Goal: Complete application form: Complete application form

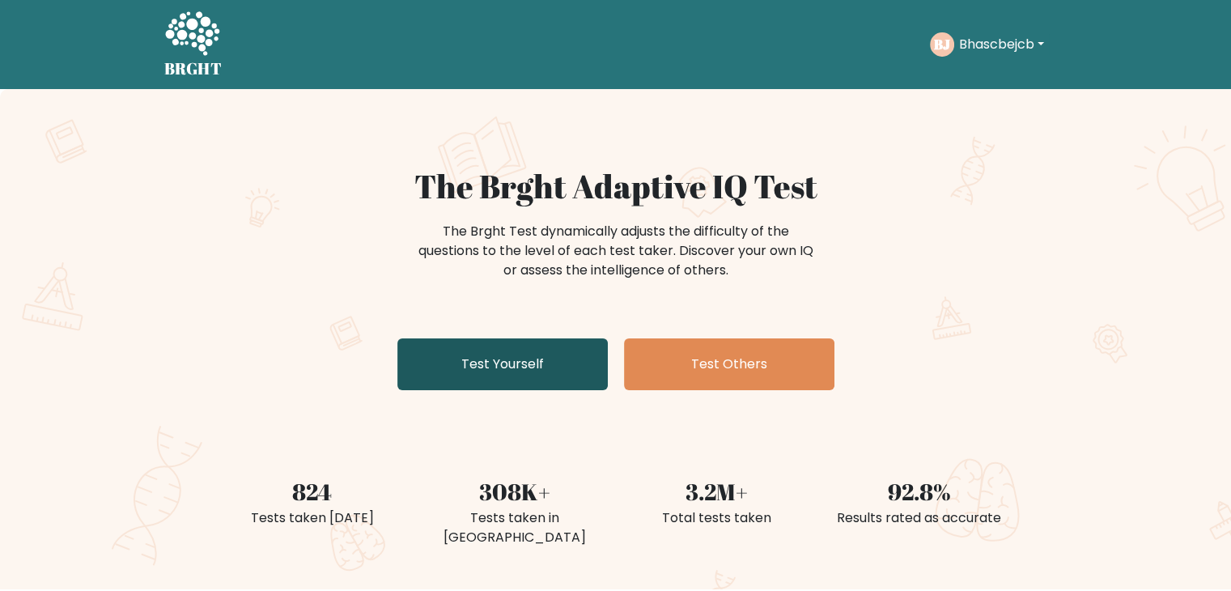
click at [512, 367] on link "Test Yourself" at bounding box center [502, 364] width 210 height 52
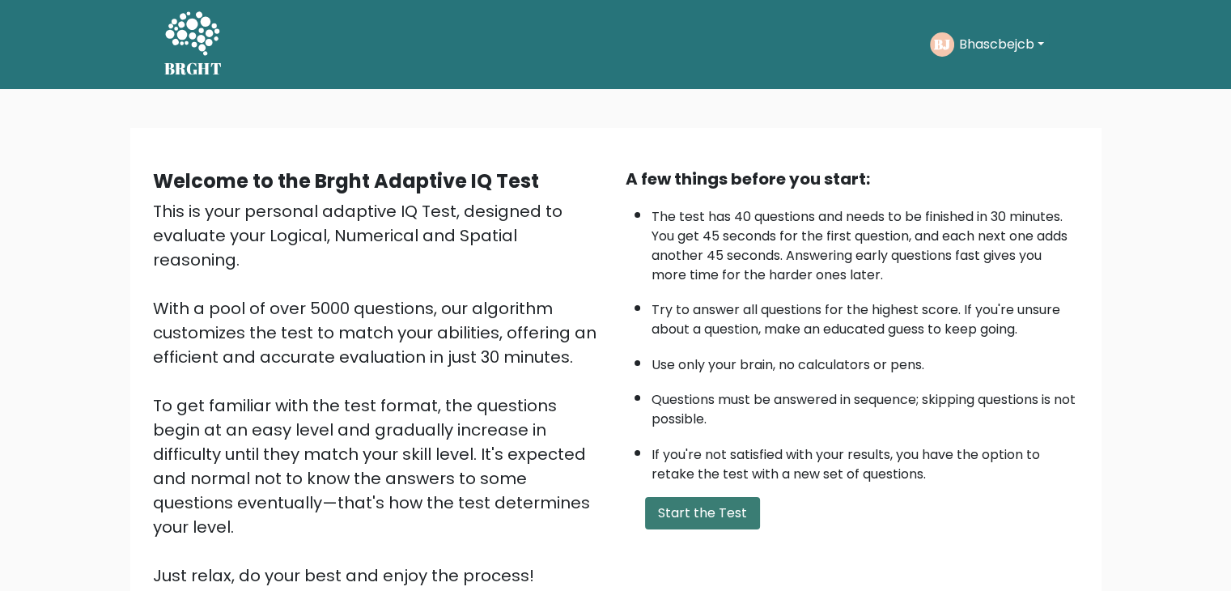
click at [657, 503] on button "Start the Test" at bounding box center [702, 513] width 115 height 32
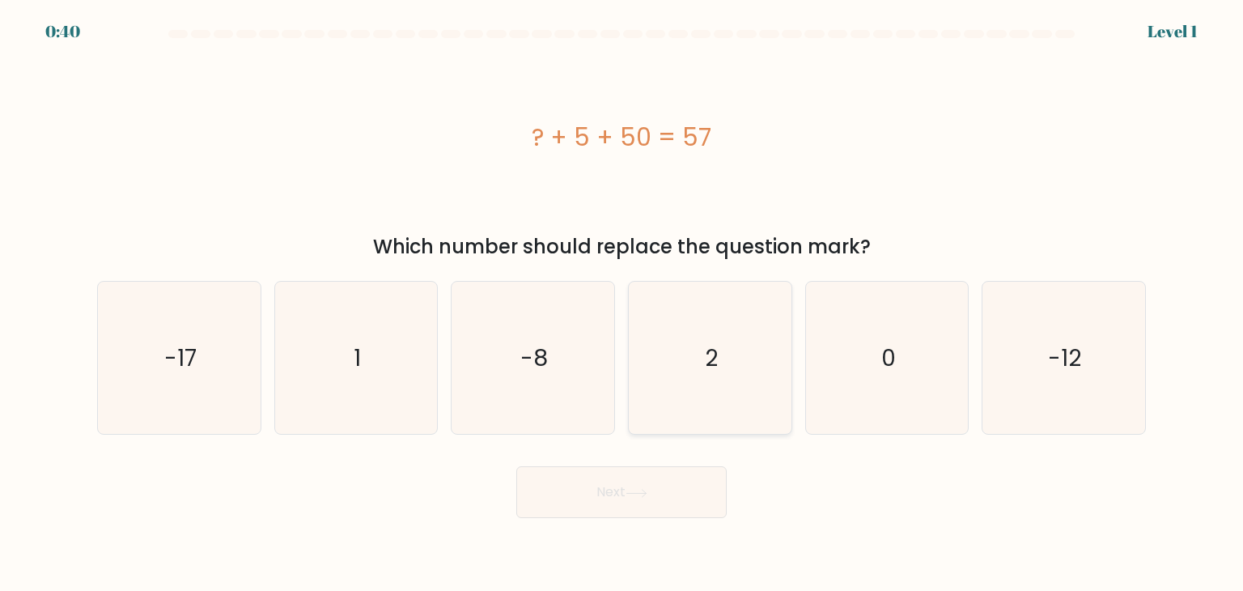
click at [703, 359] on icon "2" at bounding box center [710, 358] width 152 height 152
click at [622, 303] on input "d. 2" at bounding box center [622, 299] width 1 height 8
radio input "true"
click at [599, 510] on button "Next" at bounding box center [621, 492] width 210 height 52
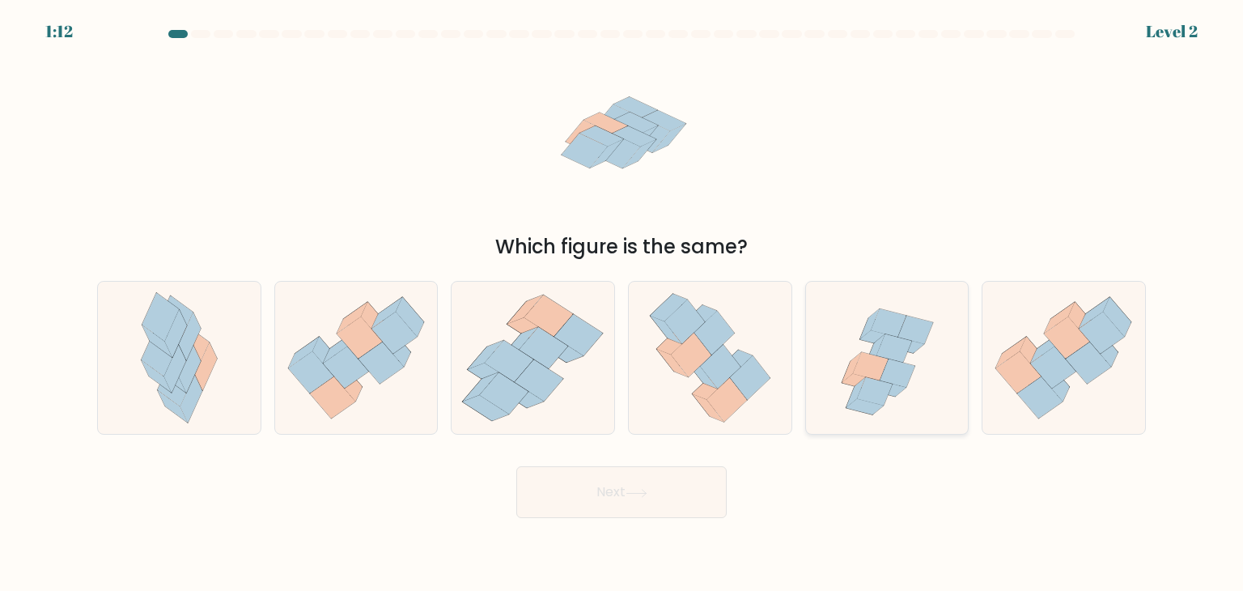
click at [903, 371] on icon at bounding box center [898, 373] width 36 height 28
click at [622, 303] on input "e." at bounding box center [622, 299] width 1 height 8
radio input "true"
click at [641, 499] on button "Next" at bounding box center [621, 492] width 210 height 52
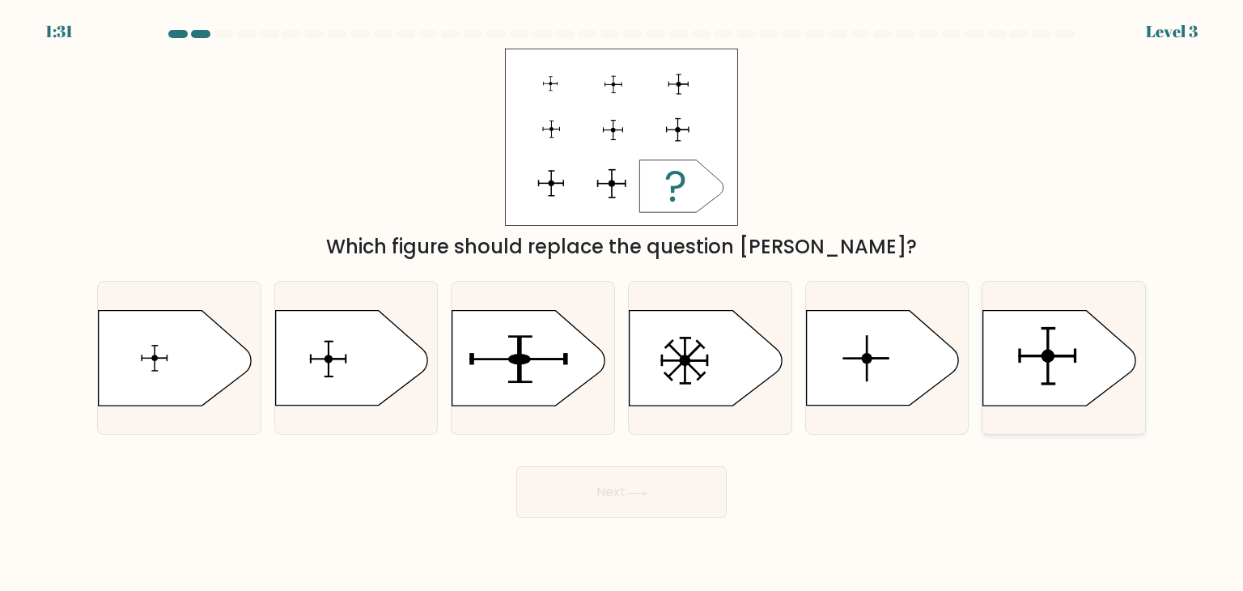
click at [1023, 352] on icon at bounding box center [1059, 358] width 152 height 95
click at [622, 303] on input "f." at bounding box center [622, 299] width 1 height 8
radio input "true"
click at [638, 496] on icon at bounding box center [637, 493] width 22 height 9
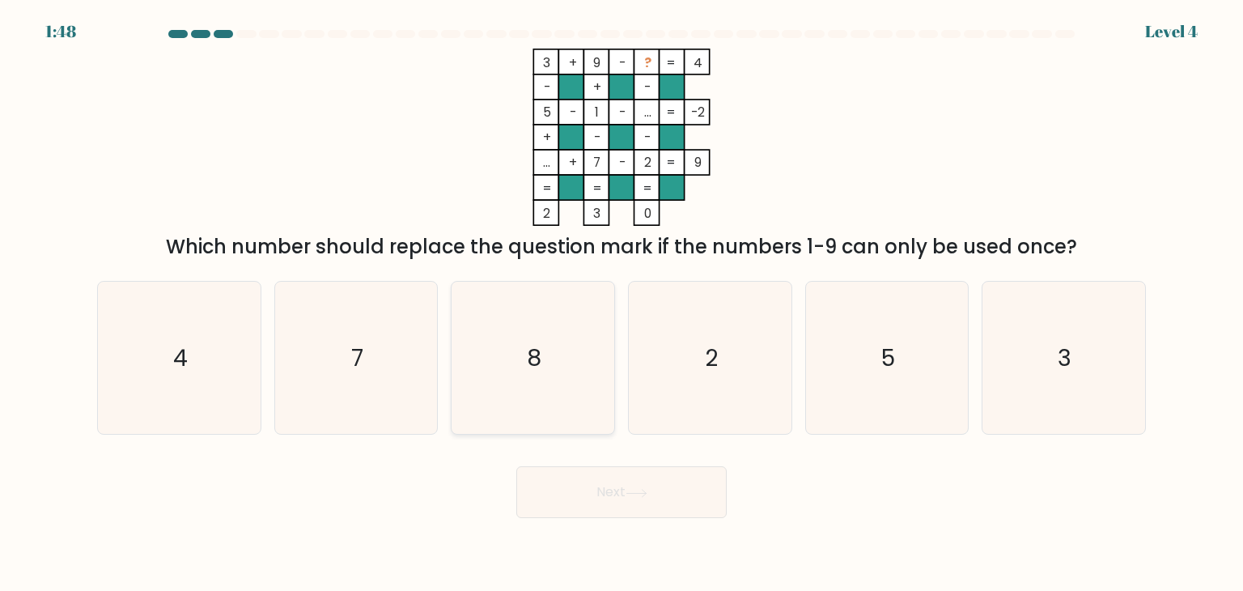
click at [549, 356] on icon "8" at bounding box center [532, 358] width 152 height 152
click at [622, 303] on input "c. 8" at bounding box center [622, 299] width 1 height 8
radio input "true"
click at [639, 499] on button "Next" at bounding box center [621, 492] width 210 height 52
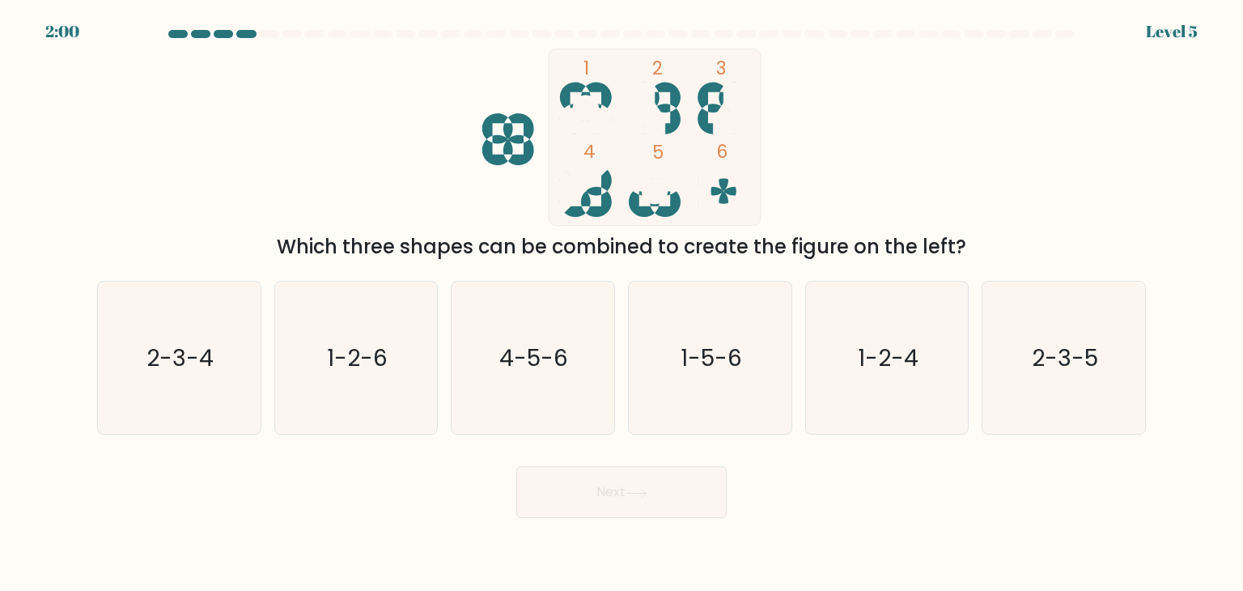
click at [1165, 143] on form at bounding box center [621, 274] width 1243 height 488
click at [1033, 355] on text "2-3-5" at bounding box center [1065, 358] width 66 height 32
click at [622, 303] on input "f. 2-3-5" at bounding box center [622, 299] width 1 height 8
radio input "true"
click at [584, 498] on button "Next" at bounding box center [621, 492] width 210 height 52
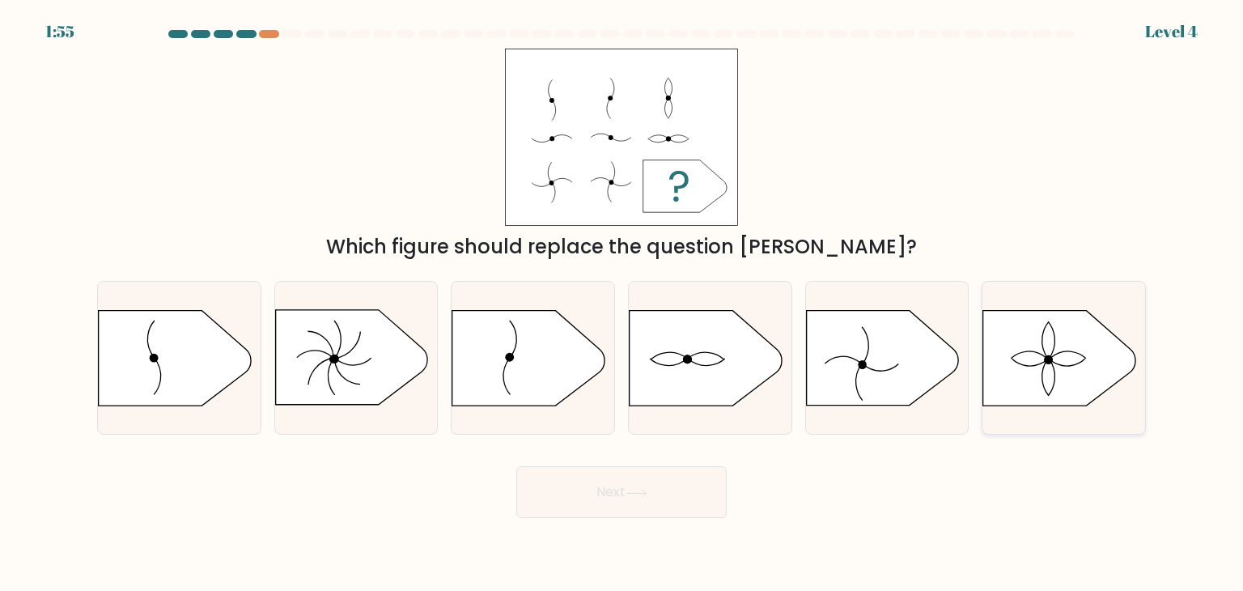
click at [1014, 397] on icon at bounding box center [1059, 358] width 152 height 95
click at [622, 303] on input "f." at bounding box center [622, 299] width 1 height 8
radio input "true"
click at [654, 503] on button "Next" at bounding box center [621, 492] width 210 height 52
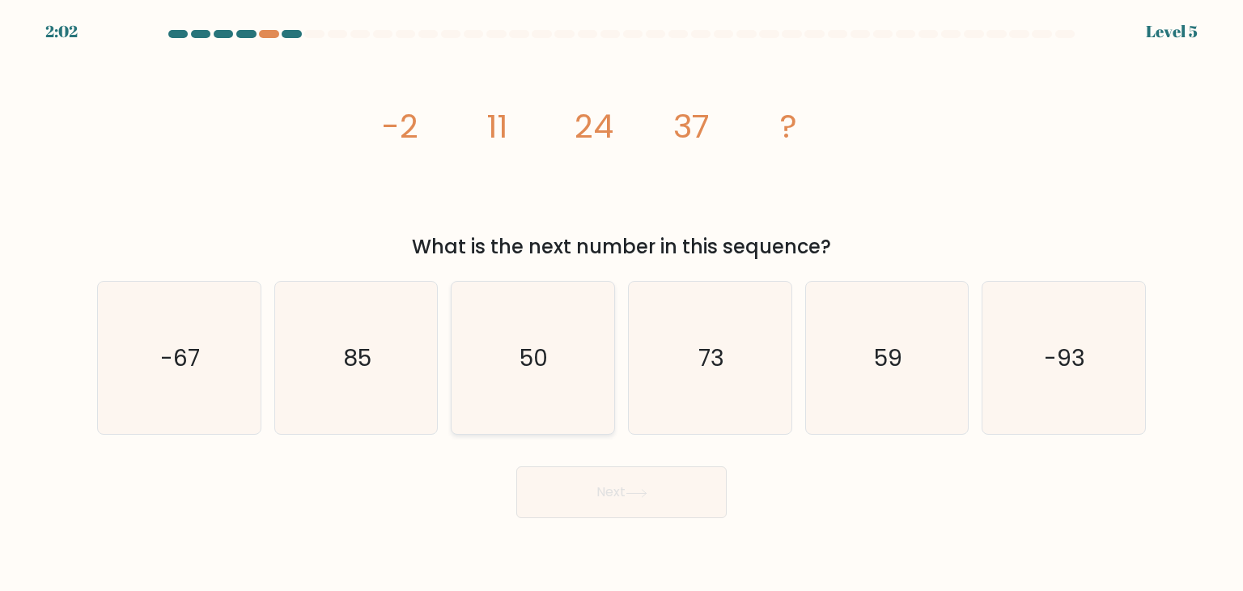
click at [545, 373] on icon "50" at bounding box center [532, 358] width 152 height 152
click at [622, 303] on input "c. 50" at bounding box center [622, 299] width 1 height 8
radio input "true"
click at [631, 504] on button "Next" at bounding box center [621, 492] width 210 height 52
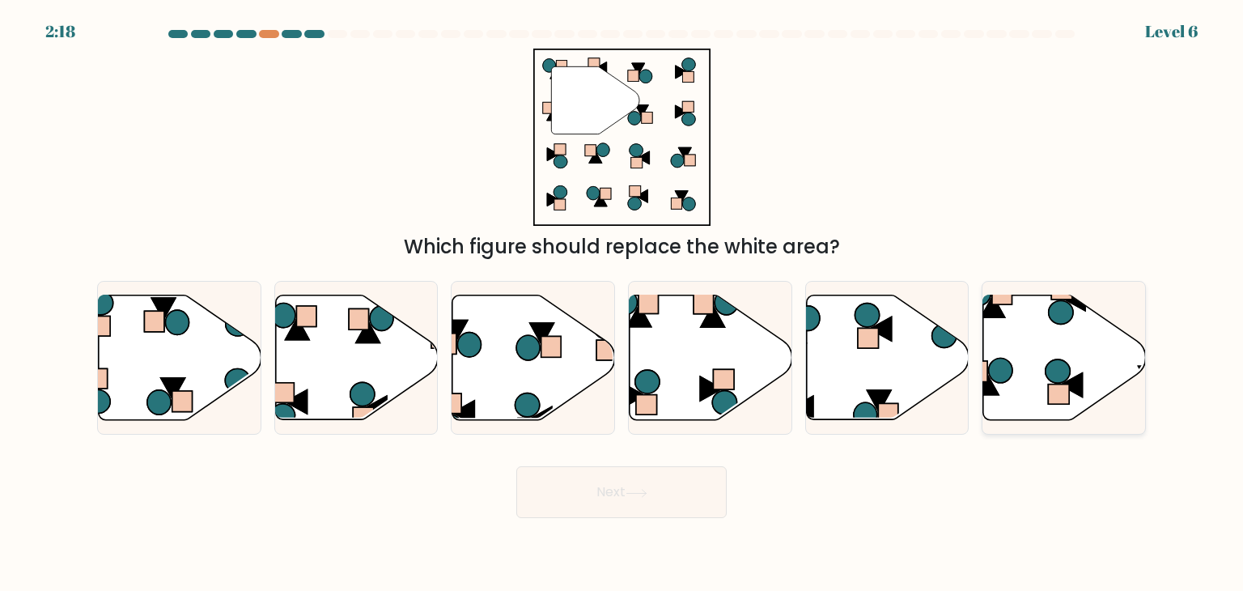
click at [1003, 365] on icon at bounding box center [1000, 370] width 23 height 24
click at [622, 303] on input "f." at bounding box center [622, 299] width 1 height 8
radio input "true"
click at [546, 494] on button "Next" at bounding box center [621, 492] width 210 height 52
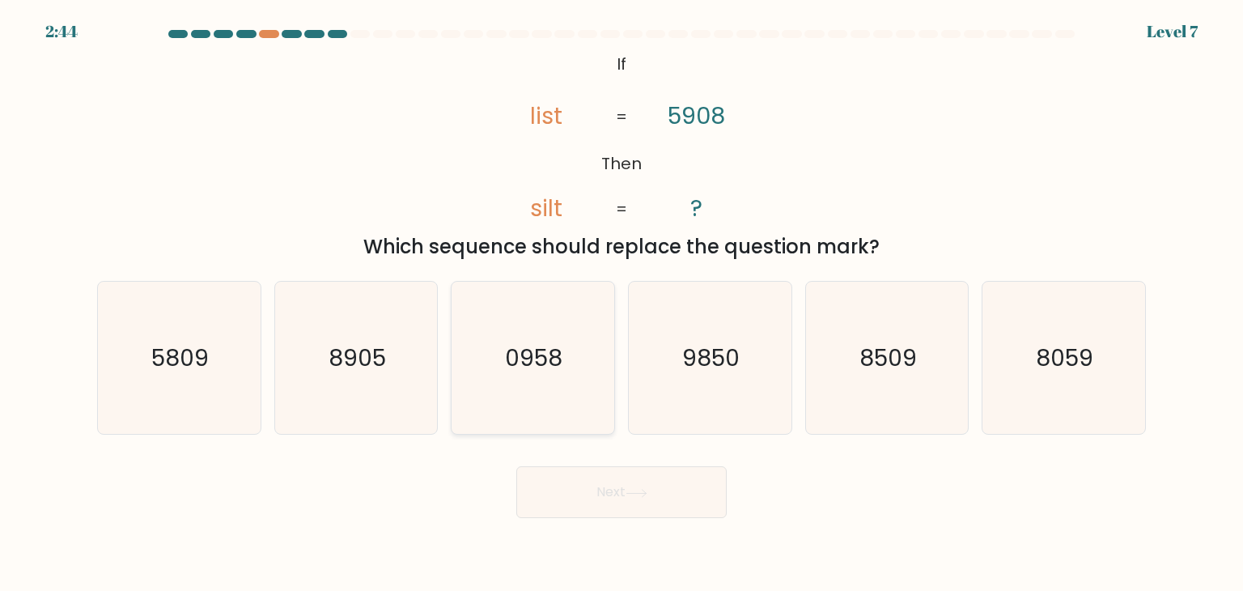
click at [571, 365] on icon "0958" at bounding box center [532, 358] width 152 height 152
click at [622, 303] on input "c. 0958" at bounding box center [622, 299] width 1 height 8
radio input "true"
click at [598, 499] on button "Next" at bounding box center [621, 492] width 210 height 52
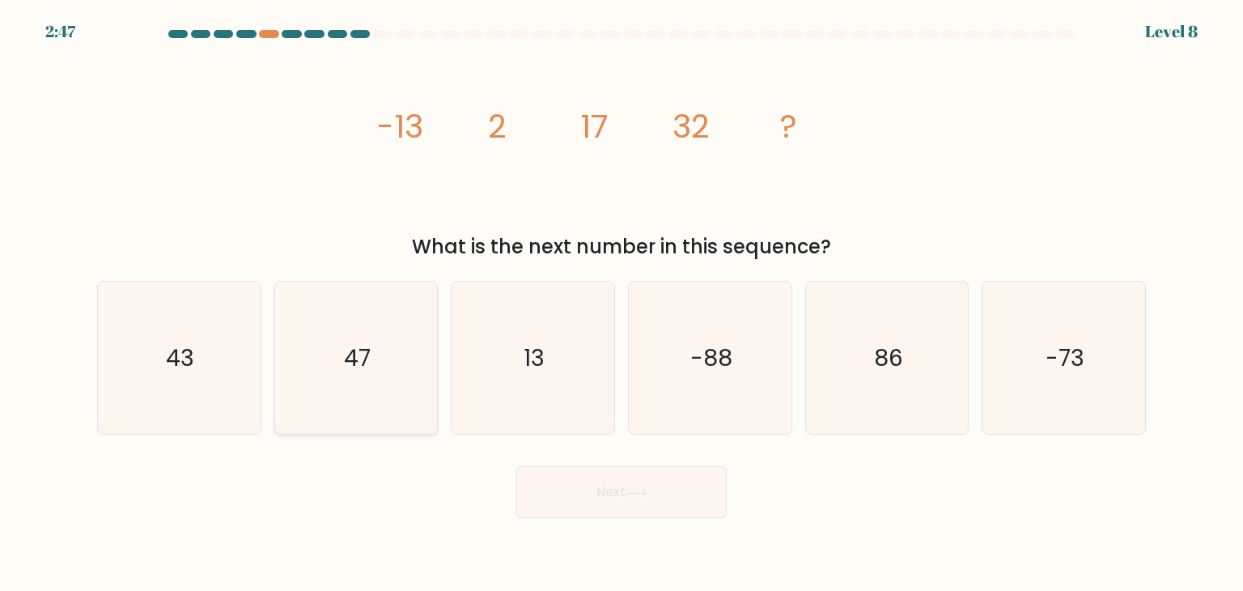
click at [355, 378] on icon "47" at bounding box center [356, 358] width 152 height 152
click at [622, 303] on input "b. 47" at bounding box center [622, 299] width 1 height 8
radio input "true"
click at [566, 483] on button "Next" at bounding box center [621, 492] width 210 height 52
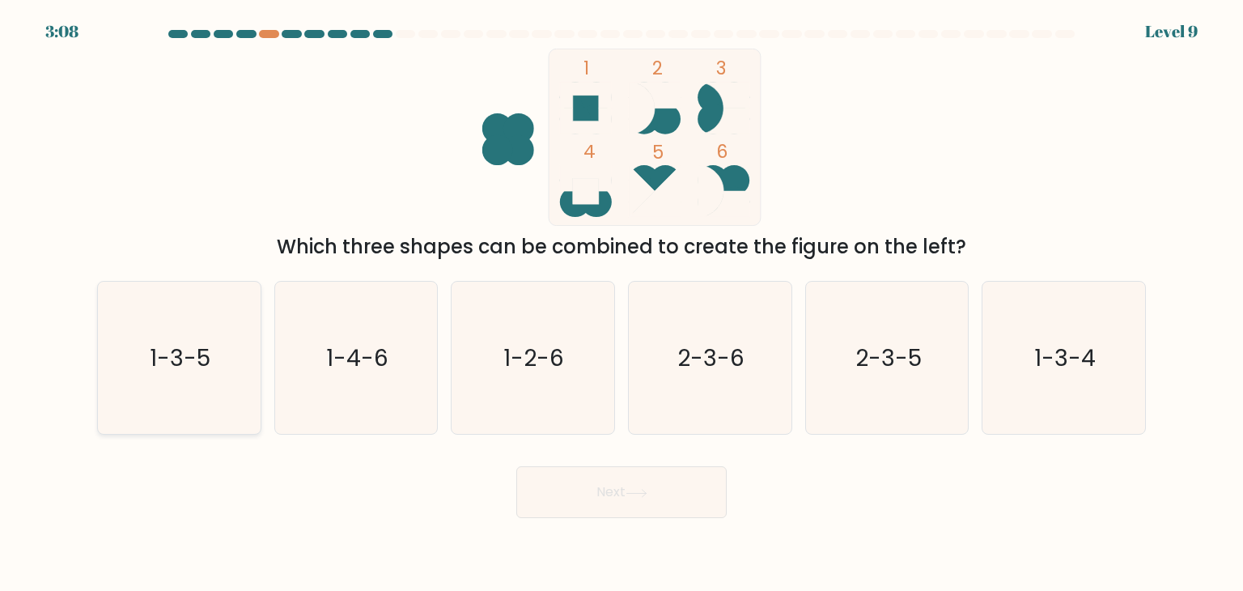
click at [201, 325] on icon "1-3-5" at bounding box center [179, 358] width 152 height 152
click at [622, 303] on input "a. 1-3-5" at bounding box center [622, 299] width 1 height 8
radio input "true"
click at [566, 493] on button "Next" at bounding box center [621, 492] width 210 height 52
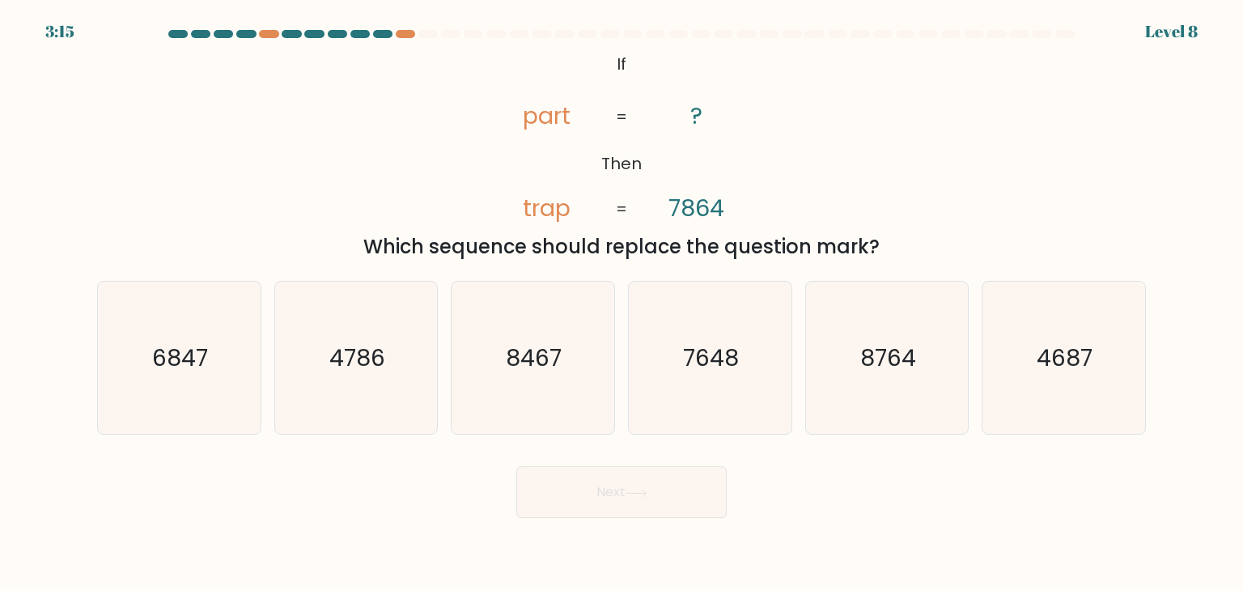
click at [532, 130] on tspan "part" at bounding box center [547, 116] width 48 height 32
click at [596, 223] on icon "@import url('https://fonts.googleapis.com/css?family=Abril+Fatface:400,100,100i…" at bounding box center [621, 137] width 288 height 177
click at [1052, 406] on icon "4687" at bounding box center [1063, 358] width 152 height 152
click at [622, 303] on input "f. 4687" at bounding box center [622, 299] width 1 height 8
radio input "true"
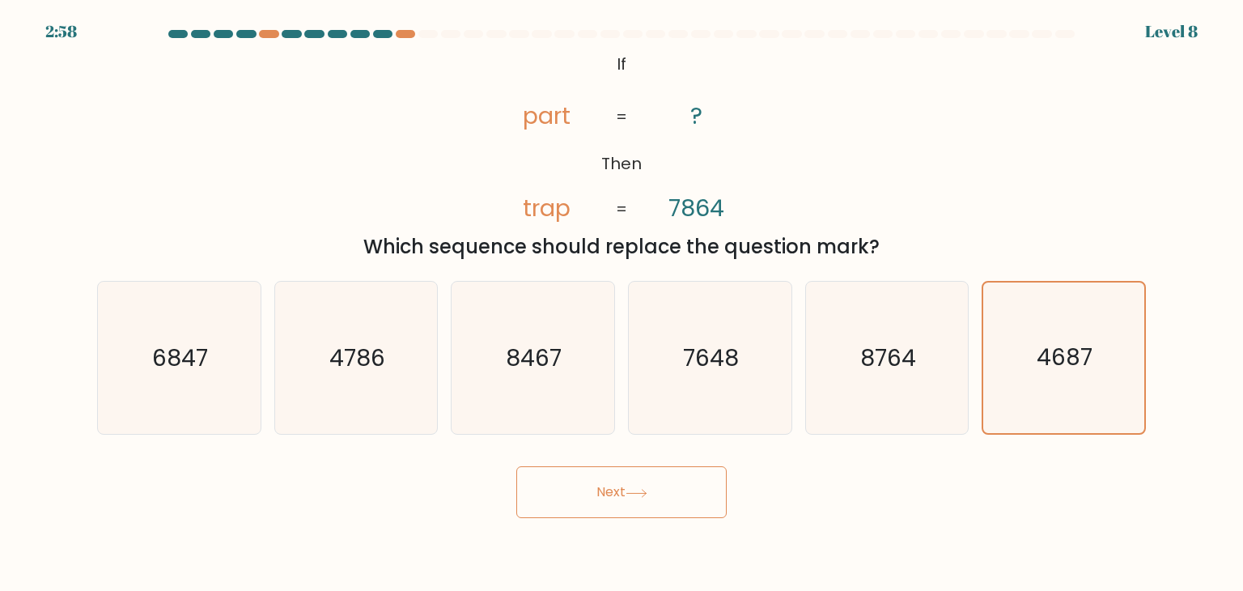
click at [606, 490] on button "Next" at bounding box center [621, 492] width 210 height 52
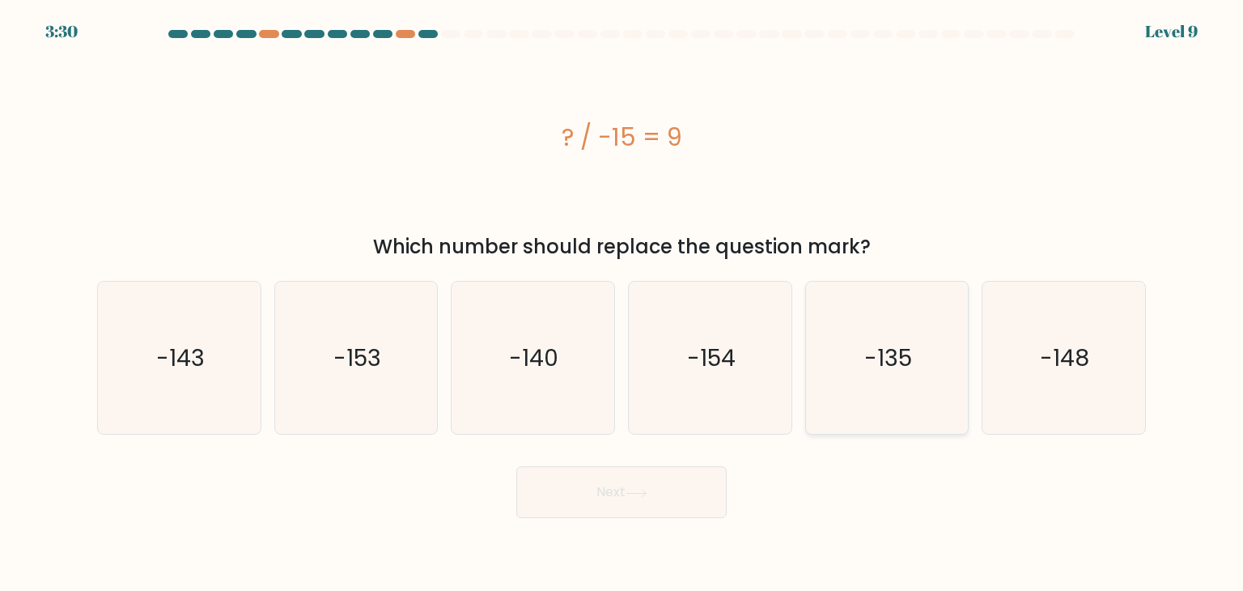
click at [873, 342] on text "-135" at bounding box center [888, 358] width 48 height 32
click at [622, 303] on input "e. -135" at bounding box center [622, 299] width 1 height 8
radio input "true"
click at [595, 507] on button "Next" at bounding box center [621, 492] width 210 height 52
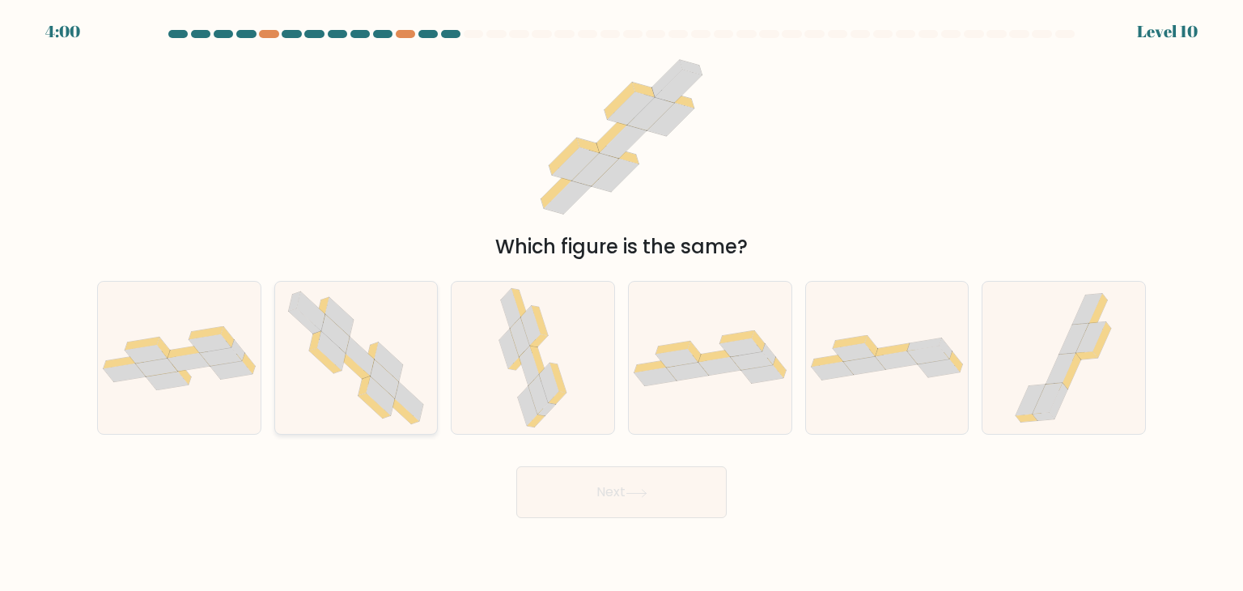
click at [388, 399] on icon at bounding box center [381, 395] width 28 height 39
click at [622, 303] on input "b." at bounding box center [622, 299] width 1 height 8
radio input "true"
click at [609, 494] on button "Next" at bounding box center [621, 492] width 210 height 52
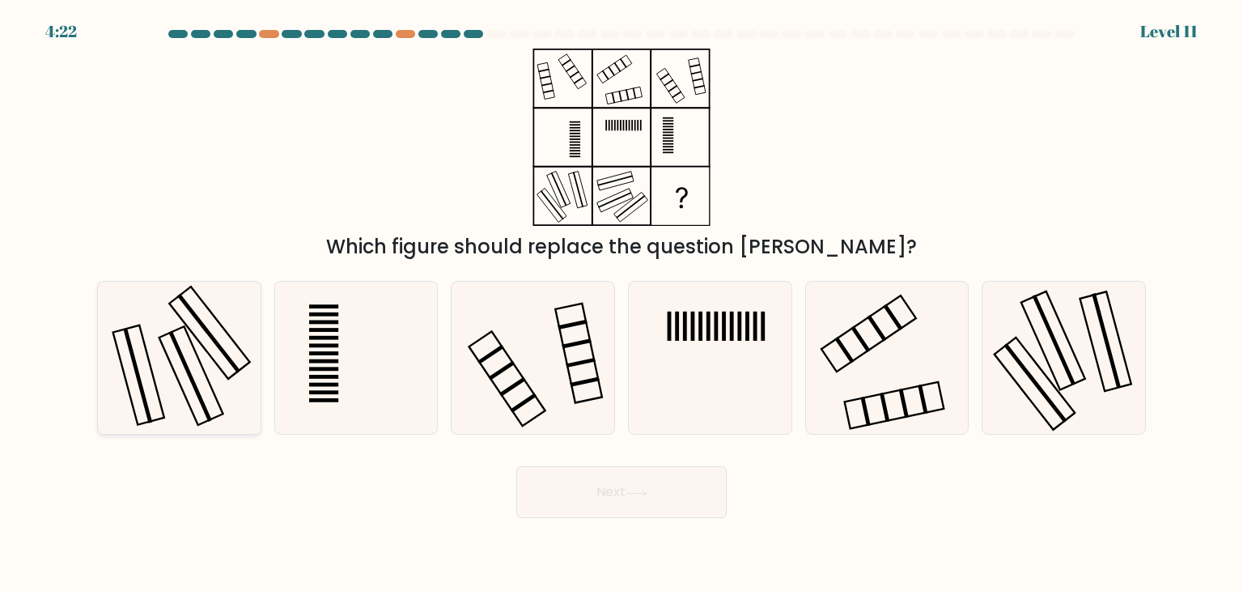
click at [213, 362] on icon at bounding box center [179, 358] width 152 height 152
click at [622, 303] on input "a." at bounding box center [622, 299] width 1 height 8
radio input "true"
click at [588, 487] on button "Next" at bounding box center [621, 492] width 210 height 52
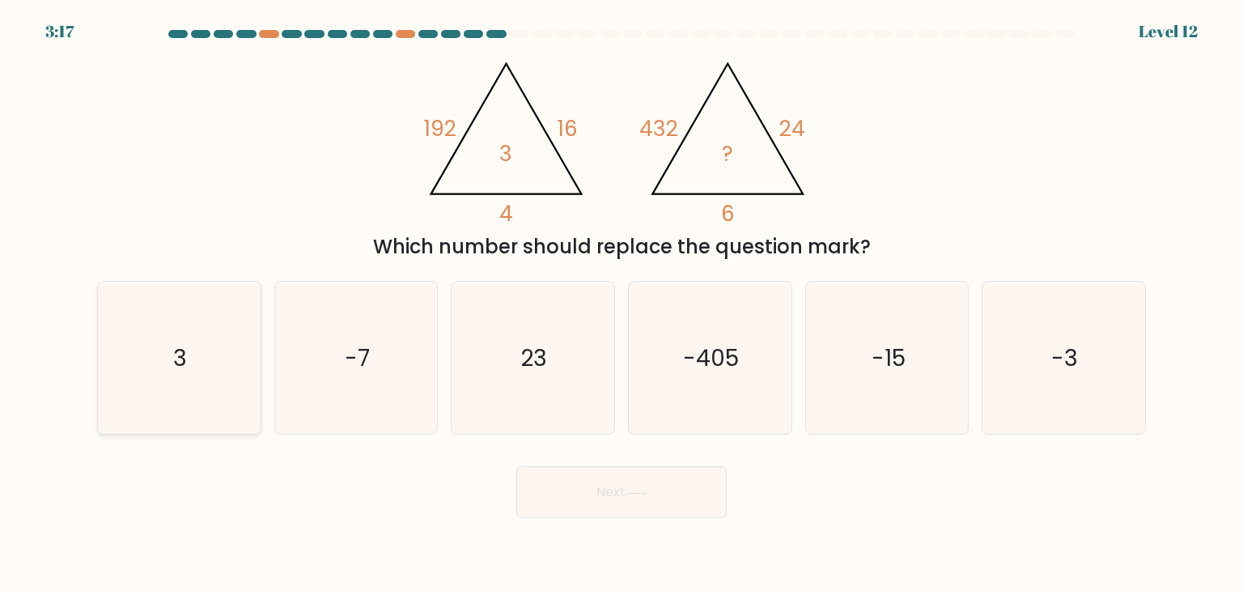
click at [210, 338] on icon "3" at bounding box center [179, 358] width 152 height 152
click at [622, 303] on input "a. 3" at bounding box center [622, 299] width 1 height 8
radio input "true"
click at [641, 489] on icon at bounding box center [637, 493] width 22 height 9
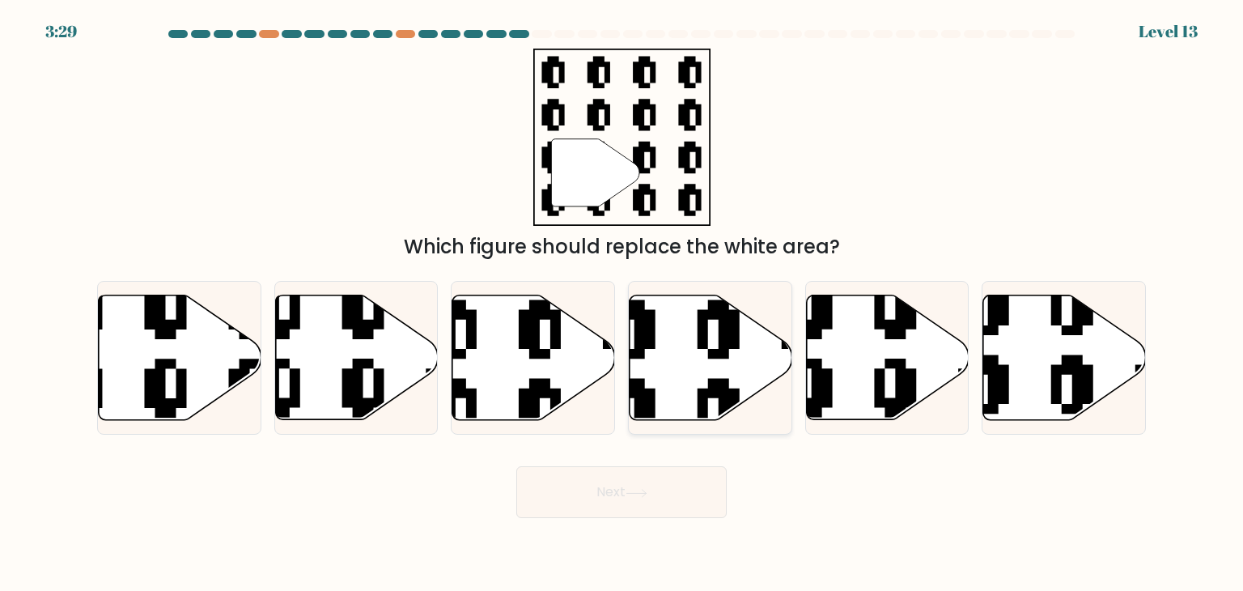
click at [742, 345] on icon at bounding box center [711, 357] width 163 height 125
click at [622, 303] on input "d." at bounding box center [622, 299] width 1 height 8
radio input "true"
click at [548, 356] on icon at bounding box center [582, 289] width 295 height 295
click at [622, 303] on input "c." at bounding box center [622, 299] width 1 height 8
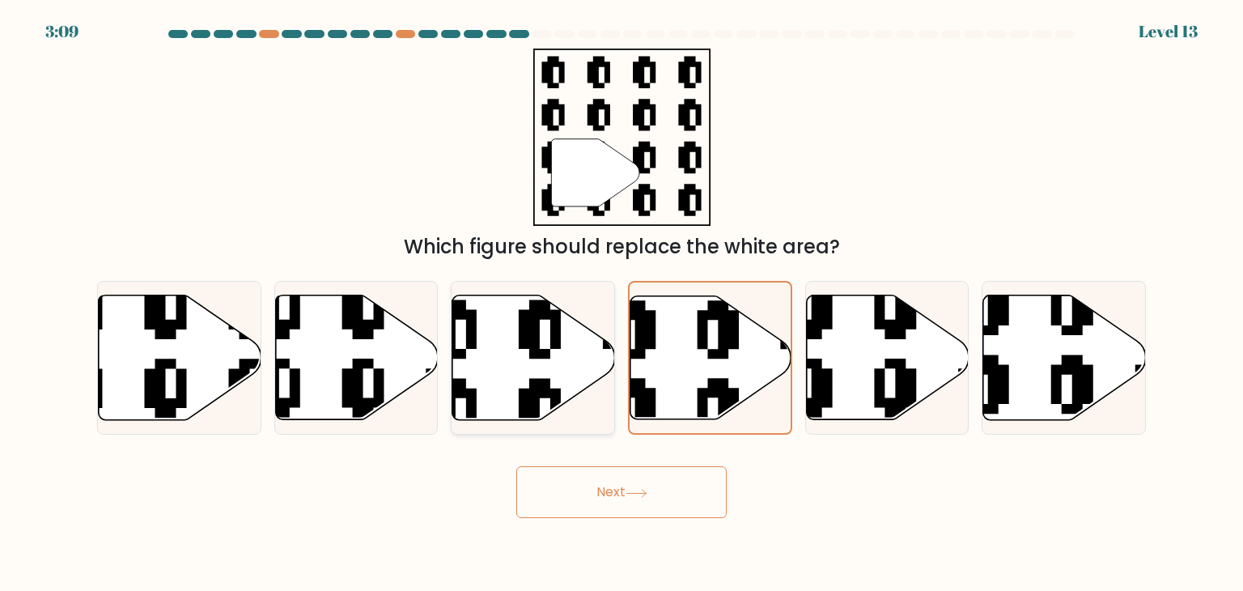
radio input "true"
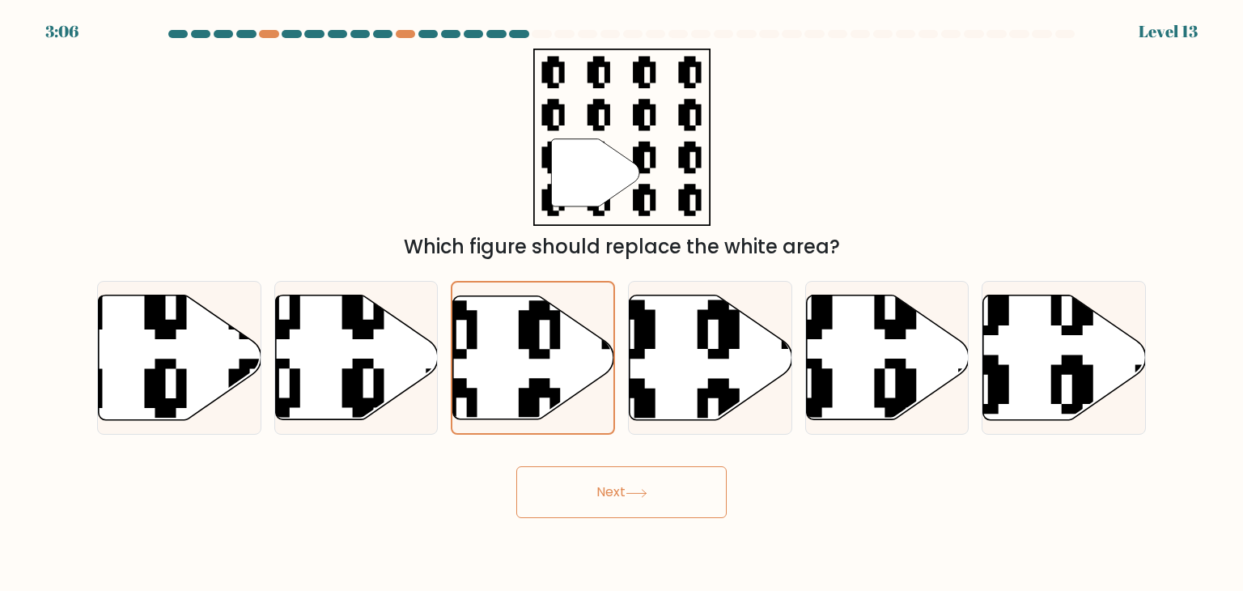
click at [578, 493] on button "Next" at bounding box center [621, 492] width 210 height 52
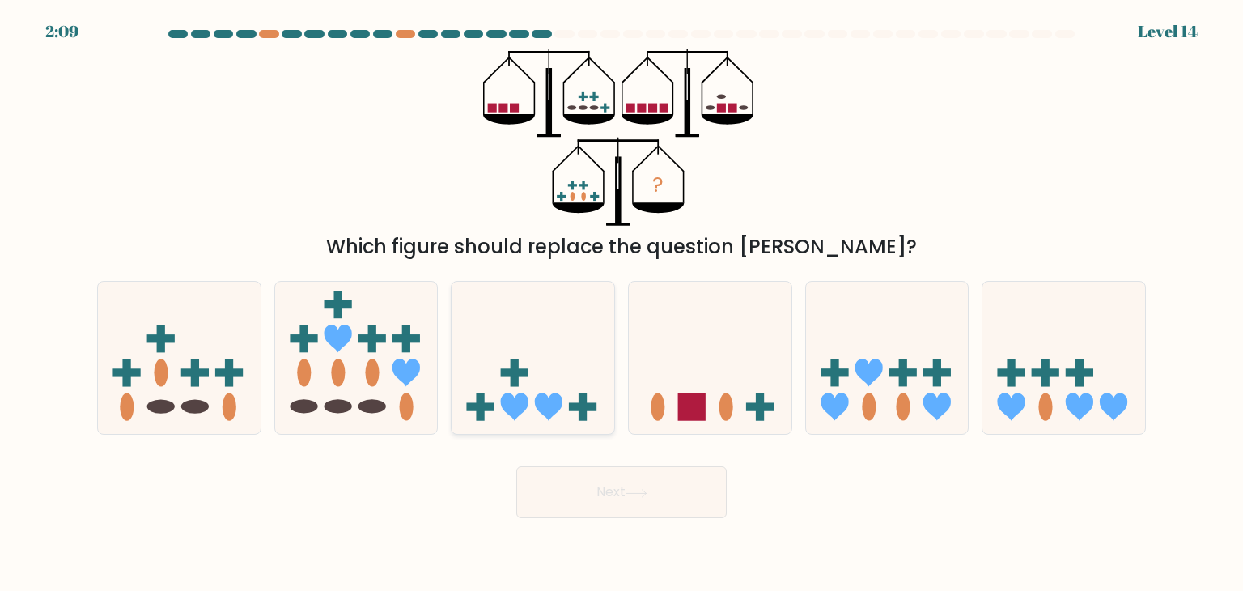
click at [571, 382] on icon at bounding box center [533, 358] width 163 height 134
click at [622, 303] on input "c." at bounding box center [622, 299] width 1 height 8
radio input "true"
click at [591, 498] on button "Next" at bounding box center [621, 492] width 210 height 52
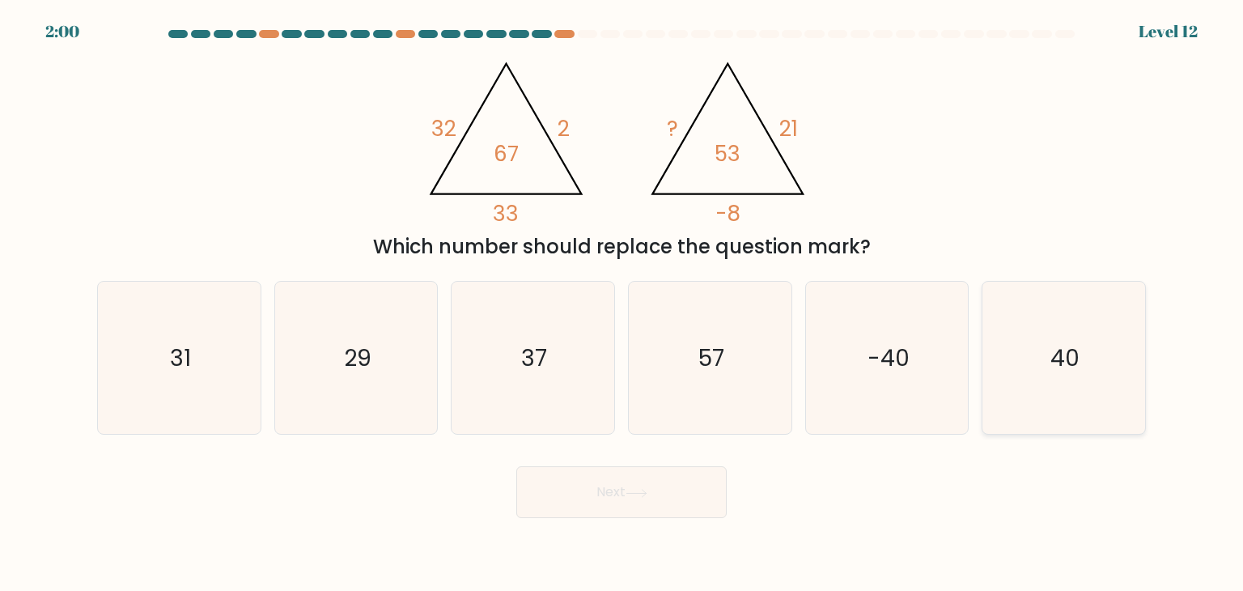
click at [1036, 354] on icon "40" at bounding box center [1063, 358] width 152 height 152
click at [622, 303] on input "f. 40" at bounding box center [622, 299] width 1 height 8
radio input "true"
click at [586, 497] on button "Next" at bounding box center [621, 492] width 210 height 52
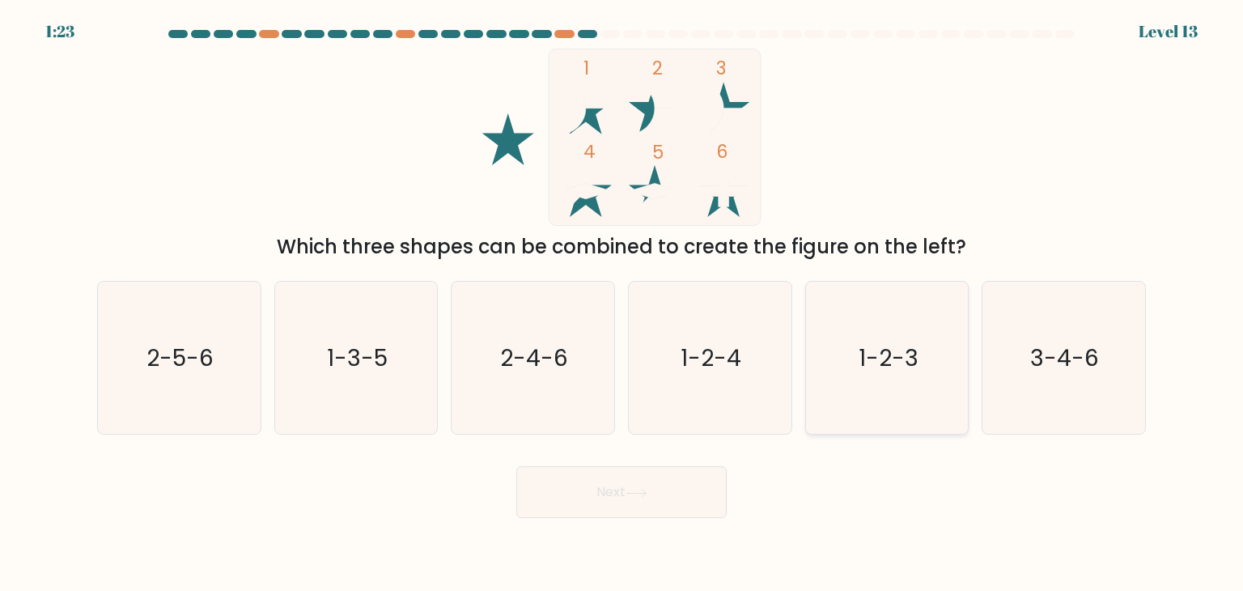
click at [868, 386] on icon "1-2-3" at bounding box center [887, 358] width 152 height 152
click at [622, 303] on input "e. 1-2-3" at bounding box center [622, 299] width 1 height 8
radio input "true"
click at [586, 506] on button "Next" at bounding box center [621, 492] width 210 height 52
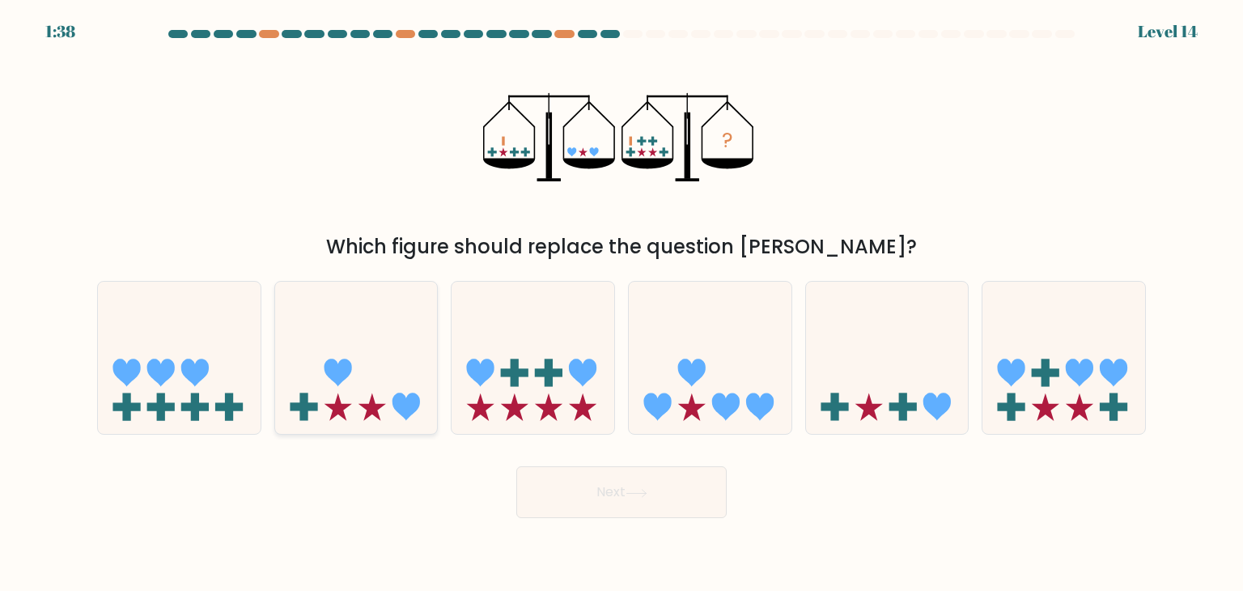
click at [329, 424] on icon at bounding box center [356, 358] width 163 height 134
click at [622, 303] on input "b." at bounding box center [622, 299] width 1 height 8
radio input "true"
click at [684, 384] on icon at bounding box center [710, 358] width 163 height 134
click at [622, 303] on input "d." at bounding box center [622, 299] width 1 height 8
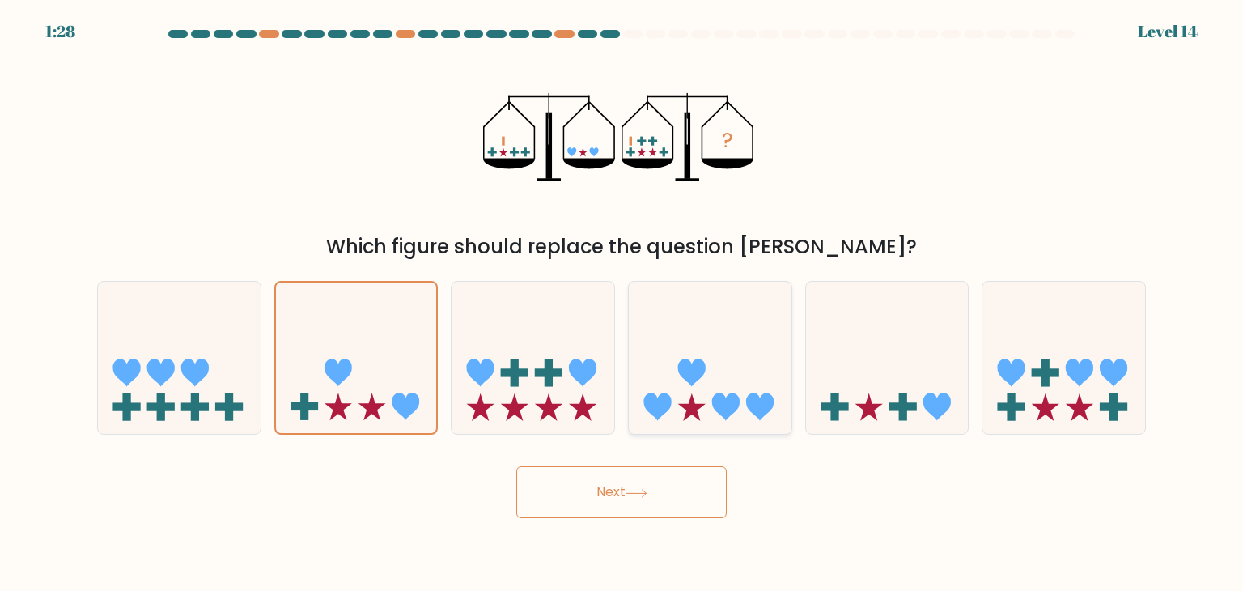
radio input "true"
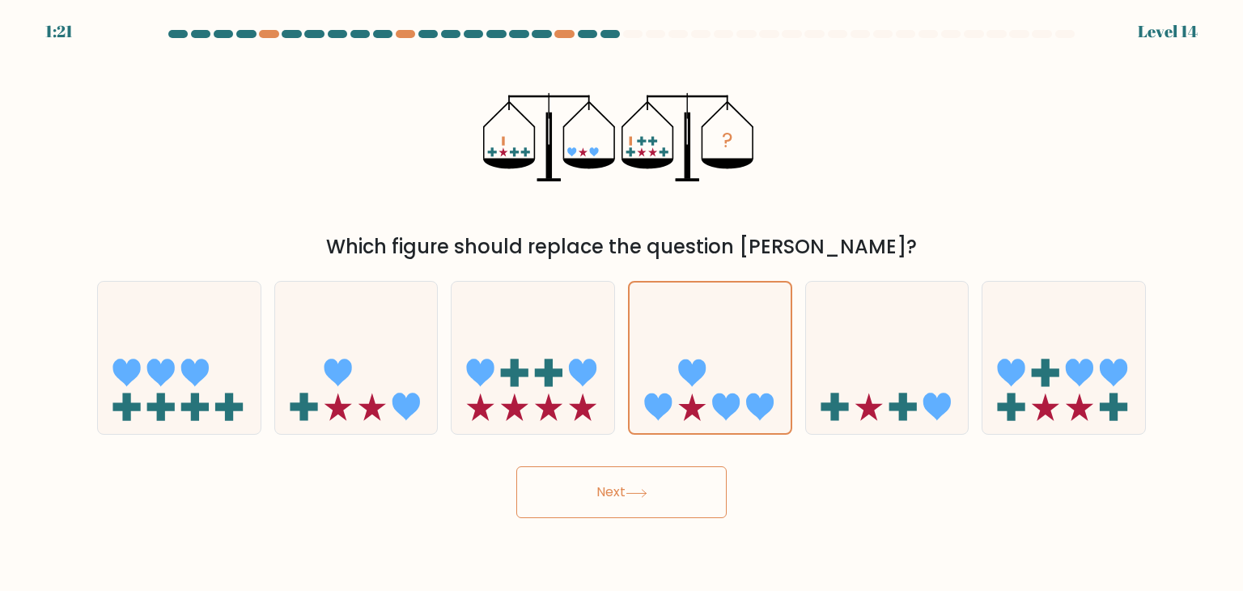
click at [594, 506] on button "Next" at bounding box center [621, 492] width 210 height 52
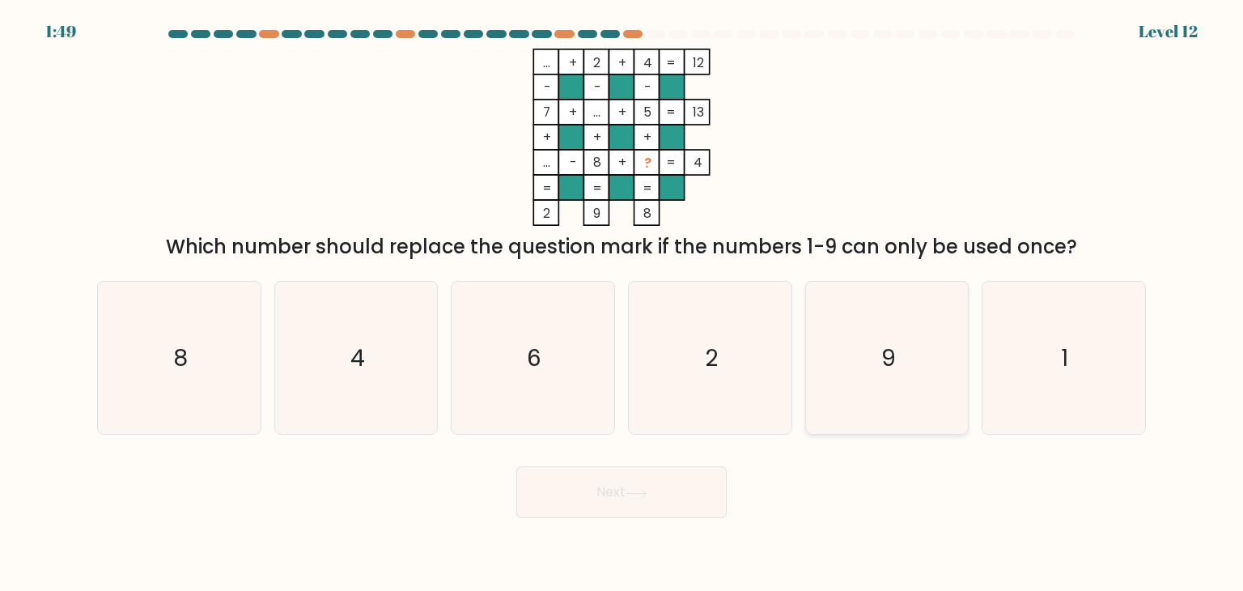
click at [858, 354] on icon "9" at bounding box center [887, 358] width 152 height 152
click at [622, 303] on input "e. 9" at bounding box center [622, 299] width 1 height 8
radio input "true"
click at [619, 506] on button "Next" at bounding box center [621, 492] width 210 height 52
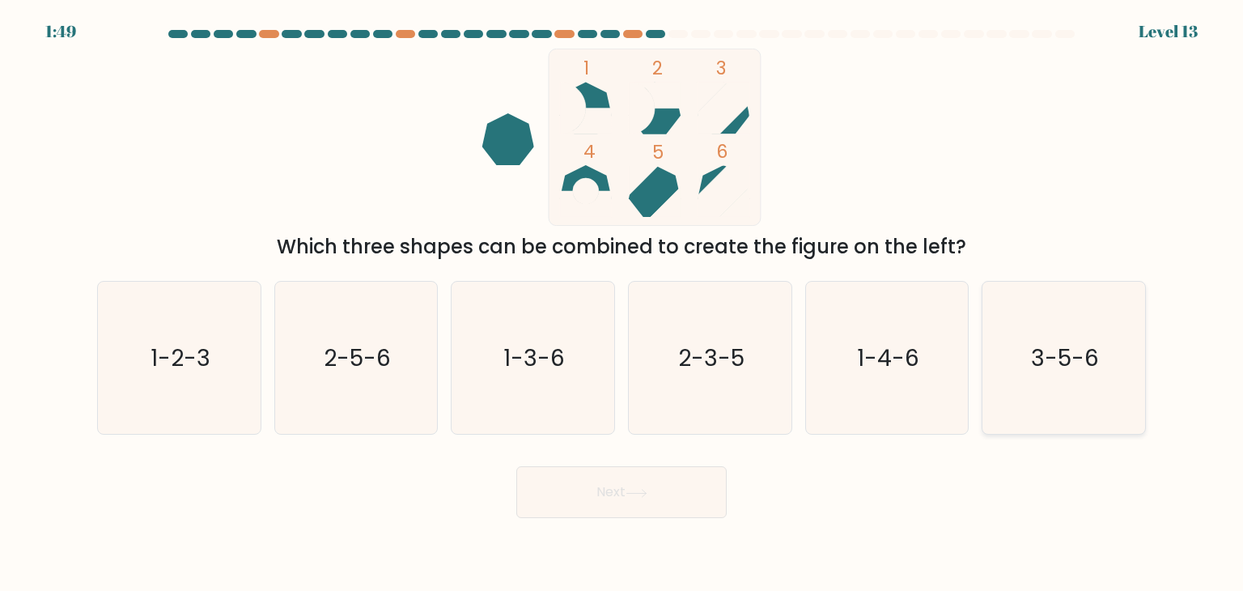
click at [1012, 363] on icon "3-5-6" at bounding box center [1063, 358] width 152 height 152
click at [622, 303] on input "f. 3-5-6" at bounding box center [622, 299] width 1 height 8
radio input "true"
click at [580, 499] on button "Next" at bounding box center [621, 492] width 210 height 52
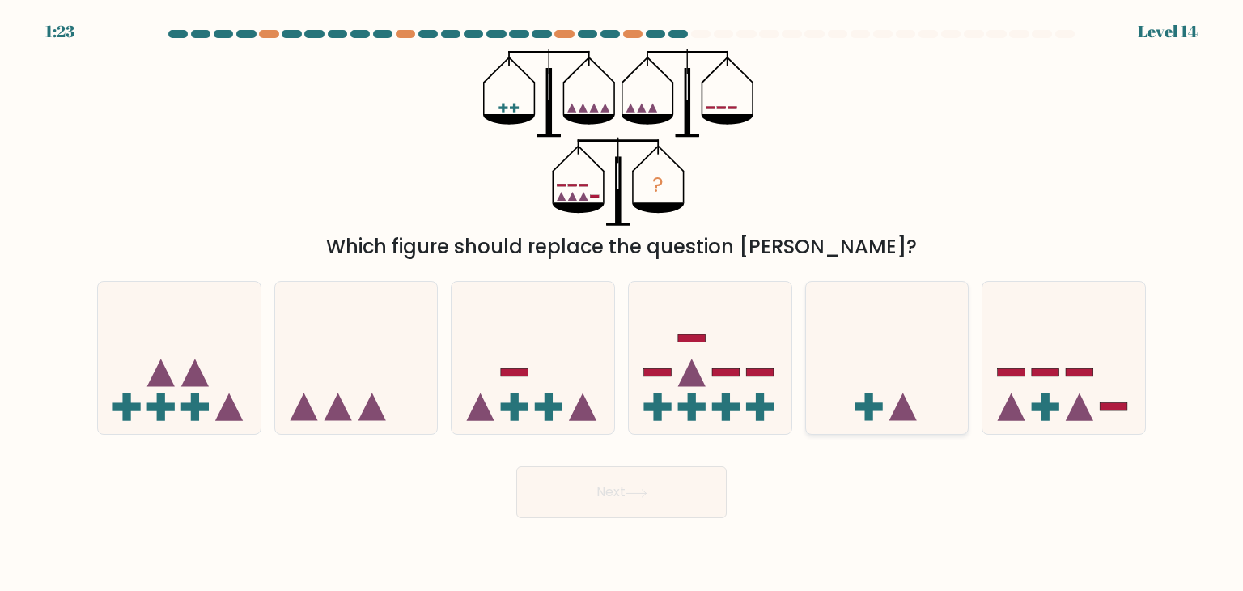
click at [845, 395] on icon at bounding box center [887, 358] width 163 height 134
click at [622, 303] on input "e." at bounding box center [622, 299] width 1 height 8
radio input "true"
click at [588, 499] on button "Next" at bounding box center [621, 492] width 210 height 52
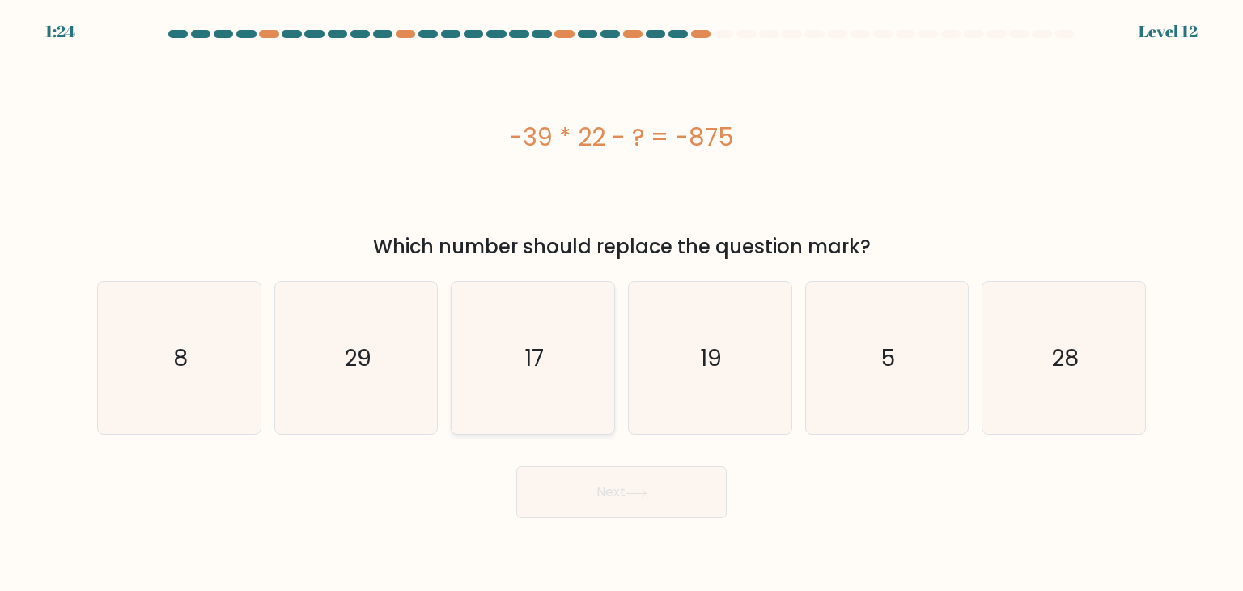
click at [558, 392] on icon "17" at bounding box center [532, 358] width 152 height 152
click at [622, 303] on input "c. 17" at bounding box center [622, 299] width 1 height 8
radio input "true"
click at [588, 509] on button "Next" at bounding box center [621, 492] width 210 height 52
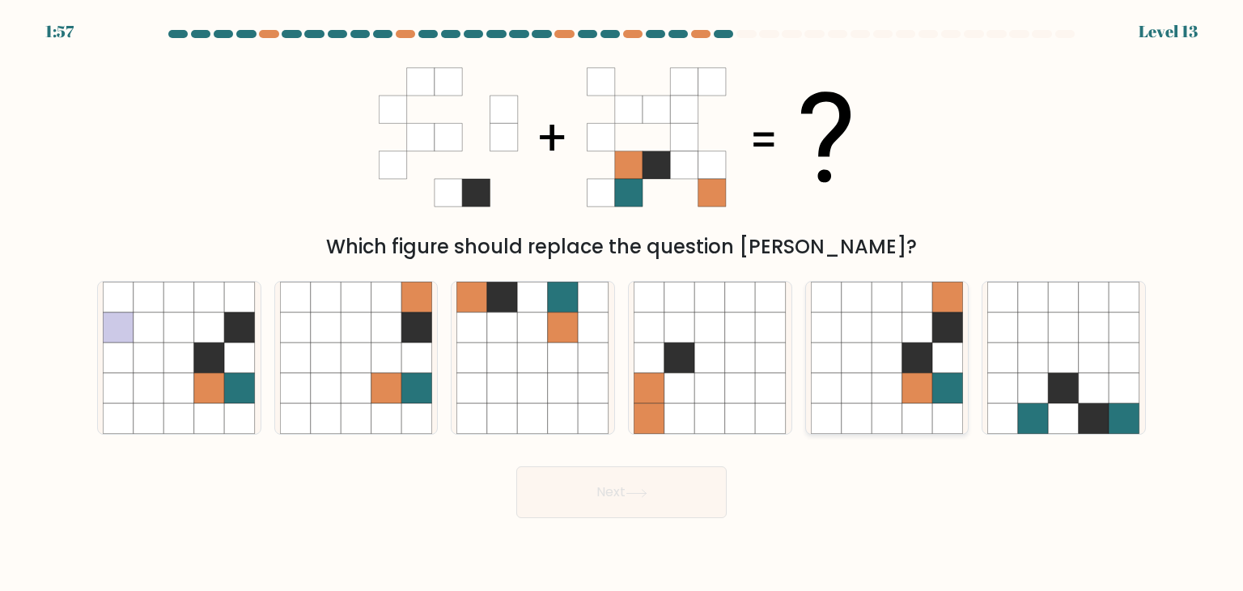
click at [829, 360] on icon at bounding box center [826, 357] width 31 height 31
click at [622, 303] on input "e." at bounding box center [622, 299] width 1 height 8
radio input "true"
click at [564, 503] on button "Next" at bounding box center [621, 492] width 210 height 52
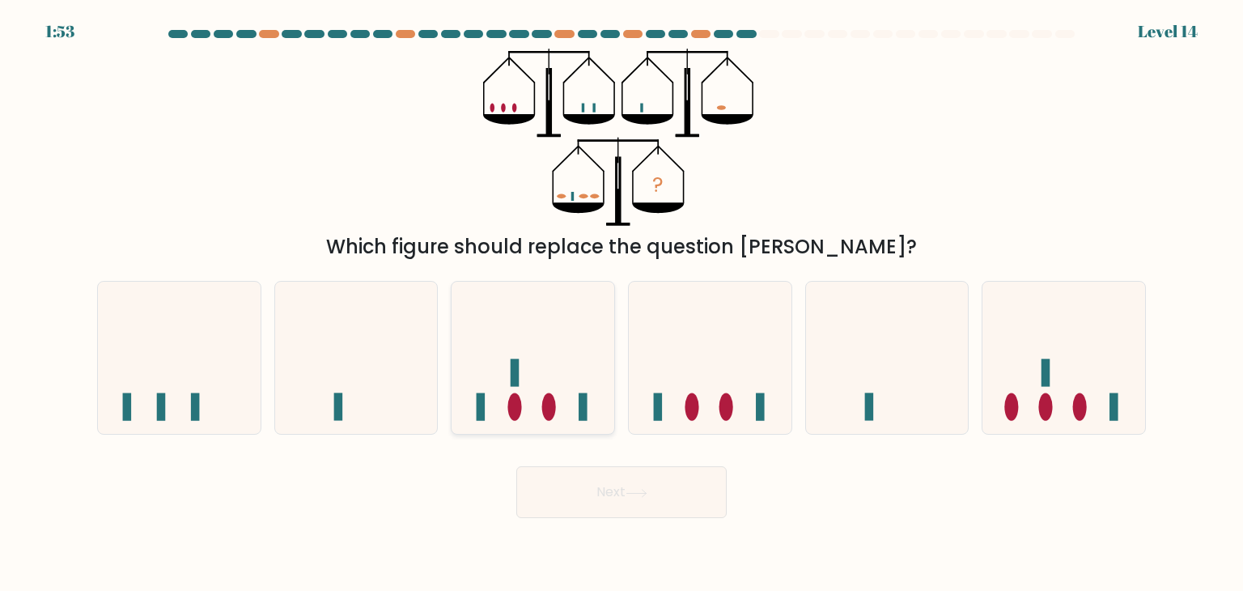
click at [533, 396] on icon at bounding box center [533, 358] width 163 height 134
click at [622, 303] on input "c." at bounding box center [622, 299] width 1 height 8
radio input "true"
click at [229, 345] on icon at bounding box center [179, 358] width 163 height 134
click at [622, 303] on input "a." at bounding box center [622, 299] width 1 height 8
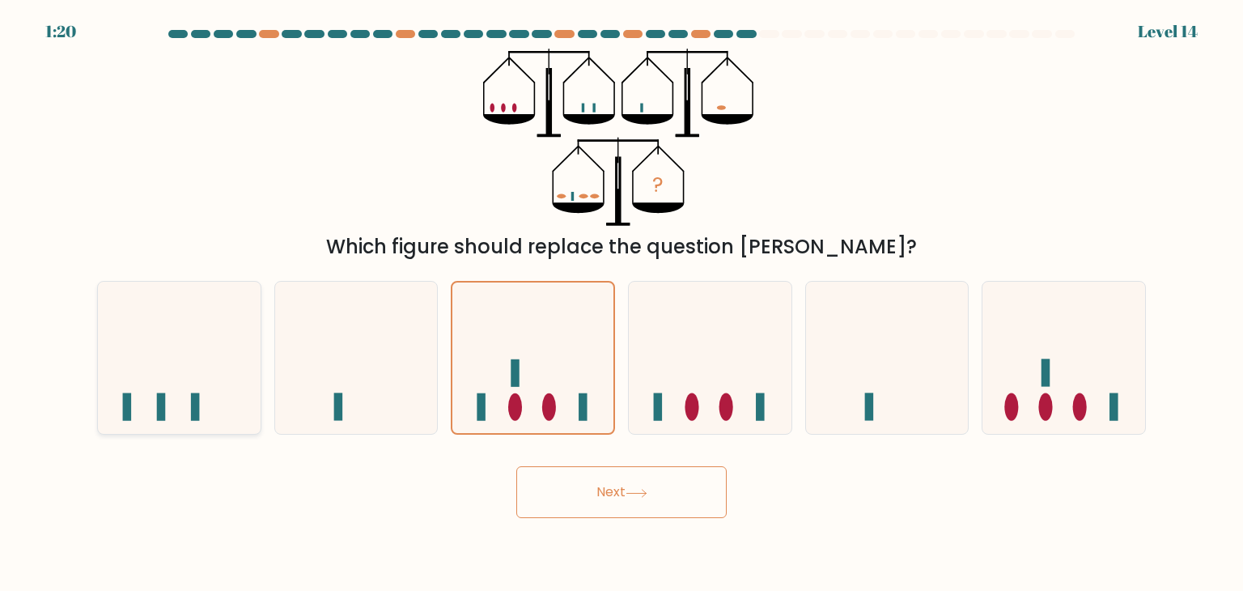
radio input "true"
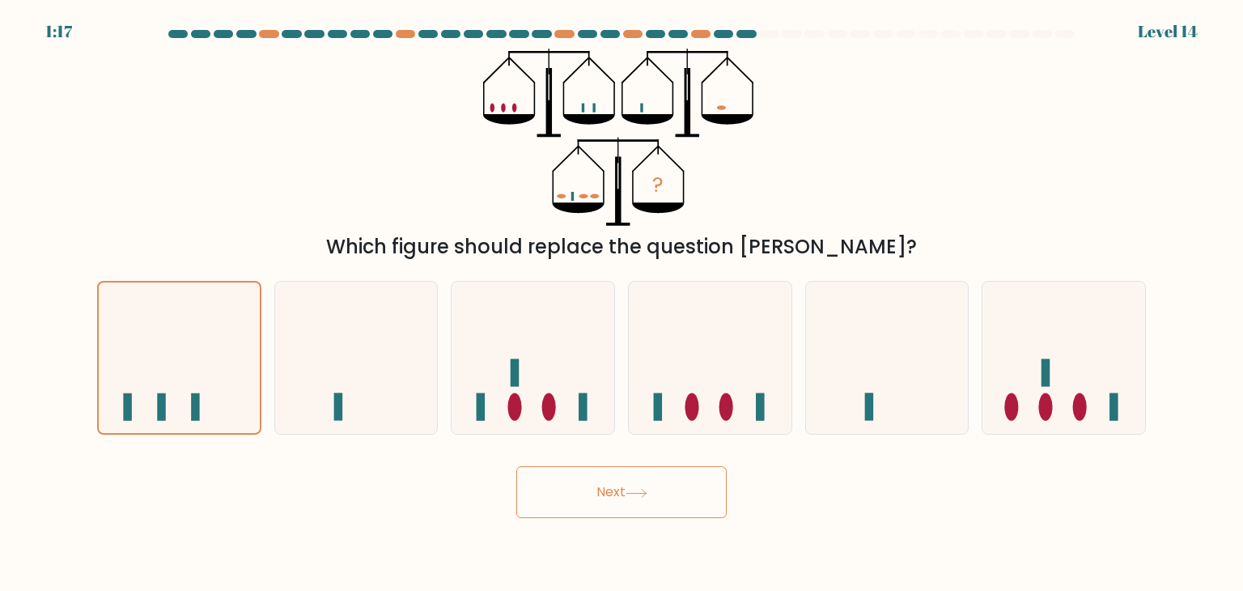
click at [589, 489] on button "Next" at bounding box center [621, 492] width 210 height 52
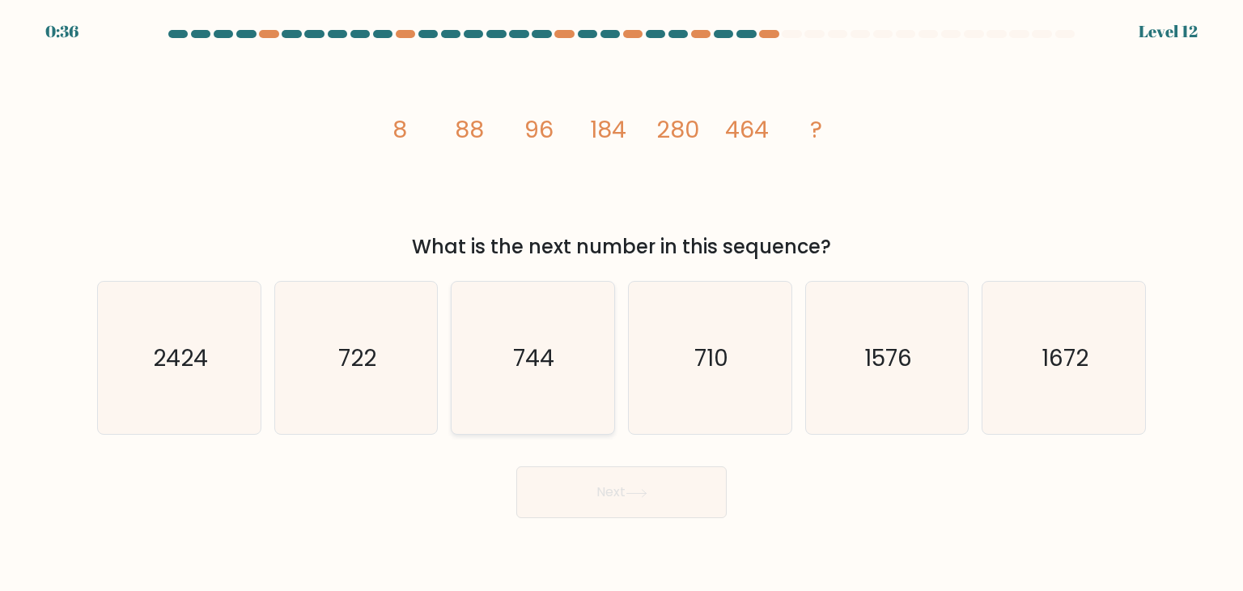
click at [563, 383] on icon "744" at bounding box center [532, 358] width 152 height 152
click at [622, 303] on input "c. 744" at bounding box center [622, 299] width 1 height 8
radio input "true"
click at [619, 496] on button "Next" at bounding box center [621, 492] width 210 height 52
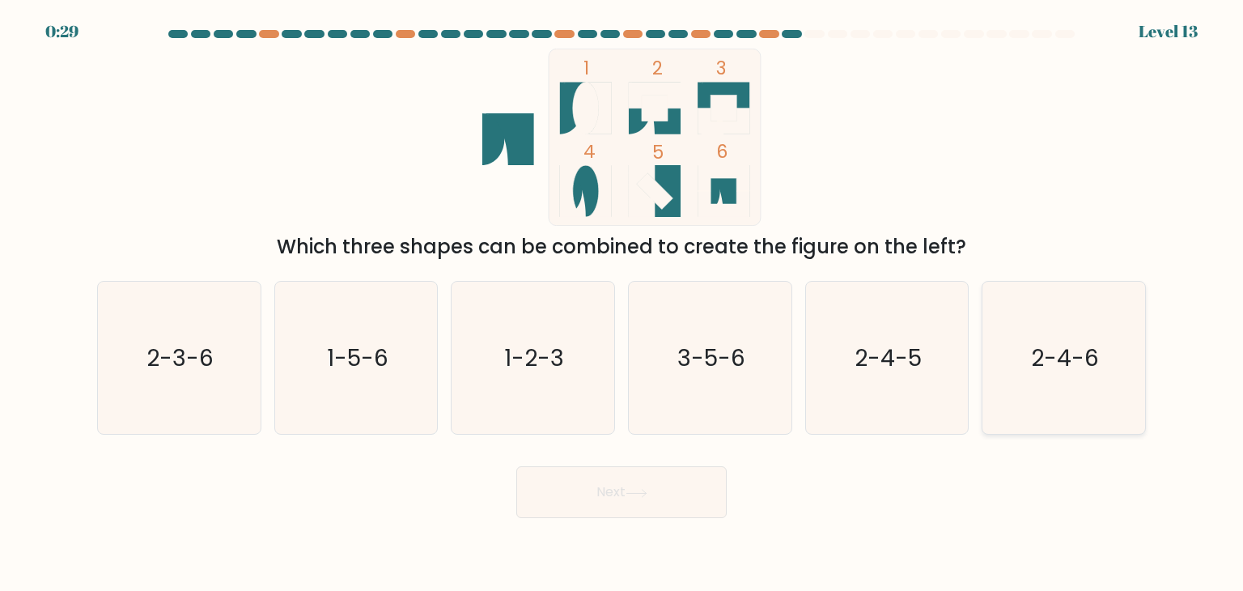
click at [1076, 393] on icon "2-4-6" at bounding box center [1063, 358] width 152 height 152
click at [622, 303] on input "f. 2-4-6" at bounding box center [622, 299] width 1 height 8
radio input "true"
click at [630, 493] on icon at bounding box center [637, 493] width 22 height 9
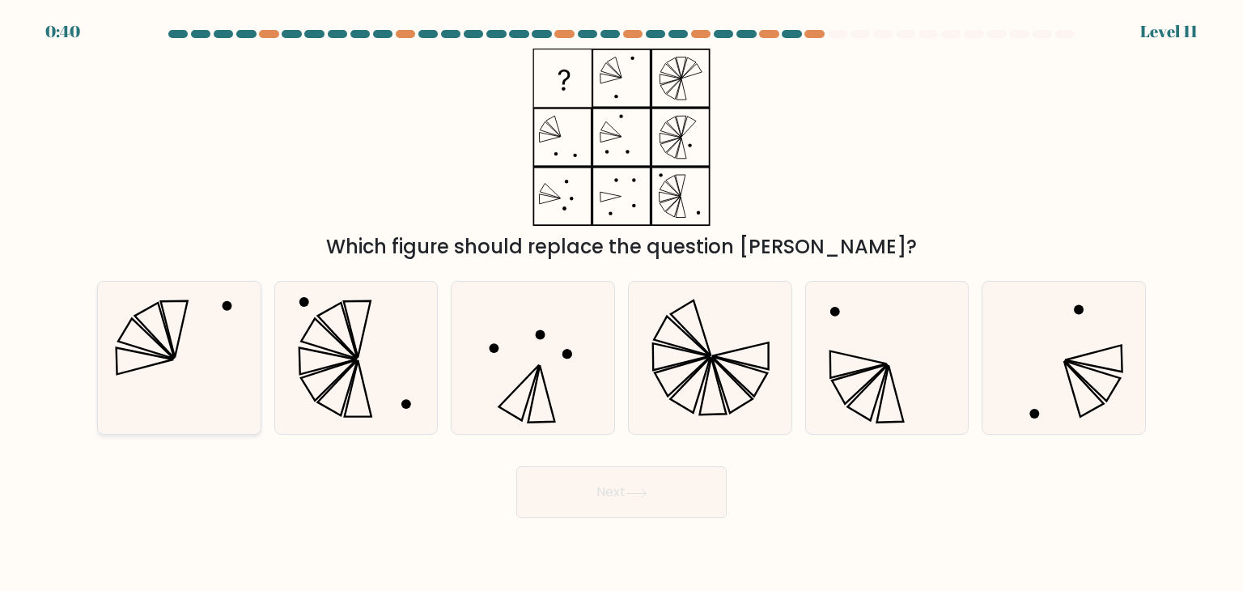
click at [197, 388] on icon at bounding box center [179, 358] width 152 height 152
click at [622, 303] on input "a." at bounding box center [622, 299] width 1 height 8
radio input "true"
click at [556, 499] on button "Next" at bounding box center [621, 492] width 210 height 52
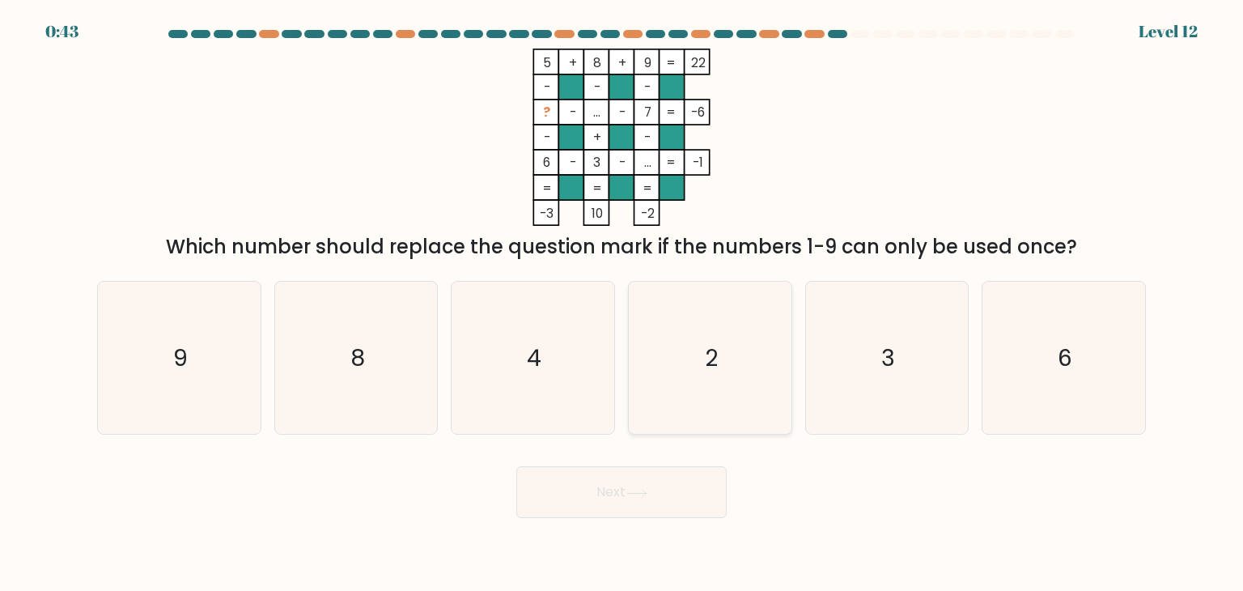
click at [677, 312] on icon "2" at bounding box center [710, 358] width 152 height 152
click at [622, 303] on input "d. 2" at bounding box center [622, 299] width 1 height 8
radio input "true"
click at [617, 502] on button "Next" at bounding box center [621, 492] width 210 height 52
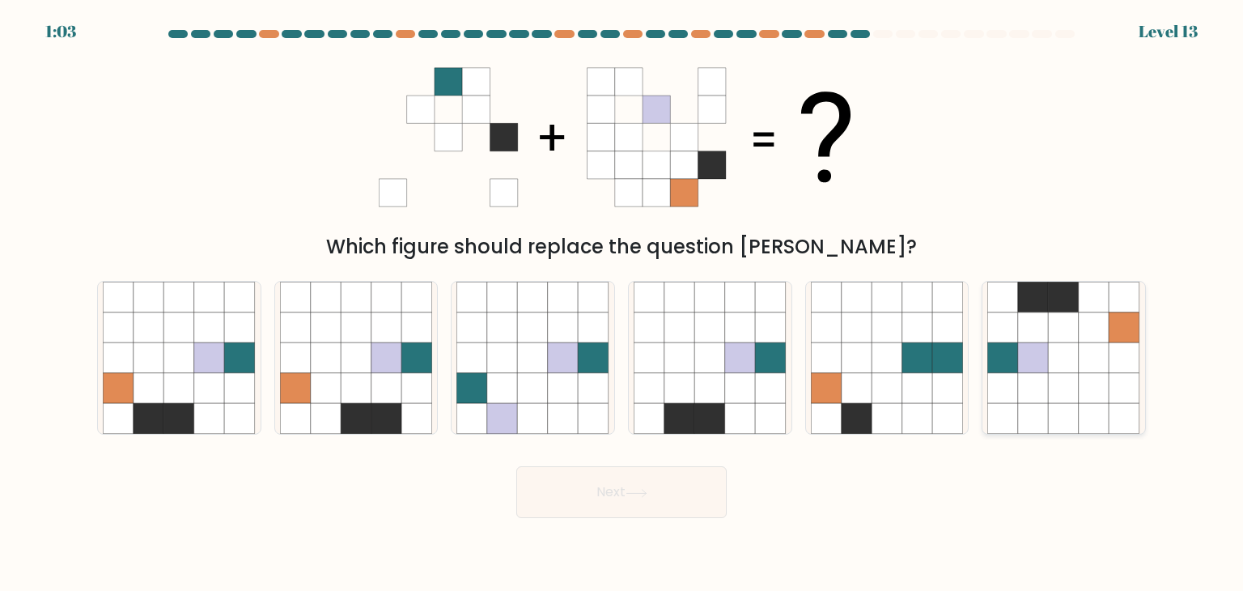
click at [1033, 373] on icon at bounding box center [1033, 388] width 31 height 31
click at [622, 303] on input "f." at bounding box center [622, 299] width 1 height 8
radio input "true"
click at [570, 491] on button "Next" at bounding box center [621, 492] width 210 height 52
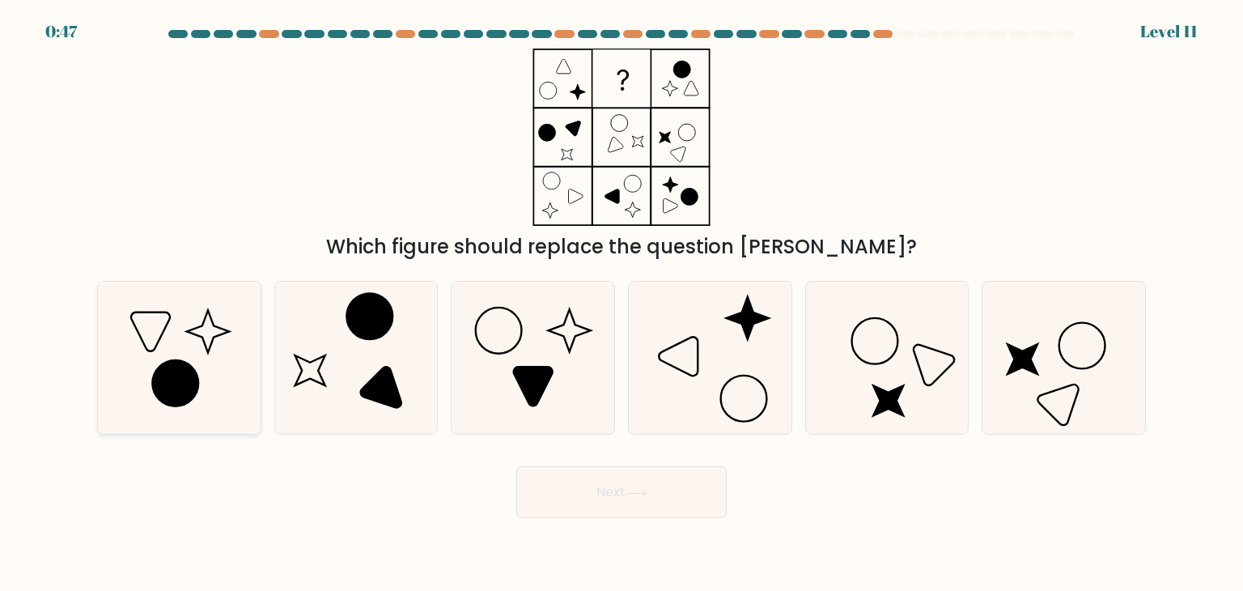
click at [230, 383] on icon at bounding box center [179, 358] width 152 height 152
click at [622, 303] on input "a." at bounding box center [622, 299] width 1 height 8
radio input "true"
click at [549, 389] on icon at bounding box center [532, 358] width 152 height 152
click at [622, 303] on input "c." at bounding box center [622, 299] width 1 height 8
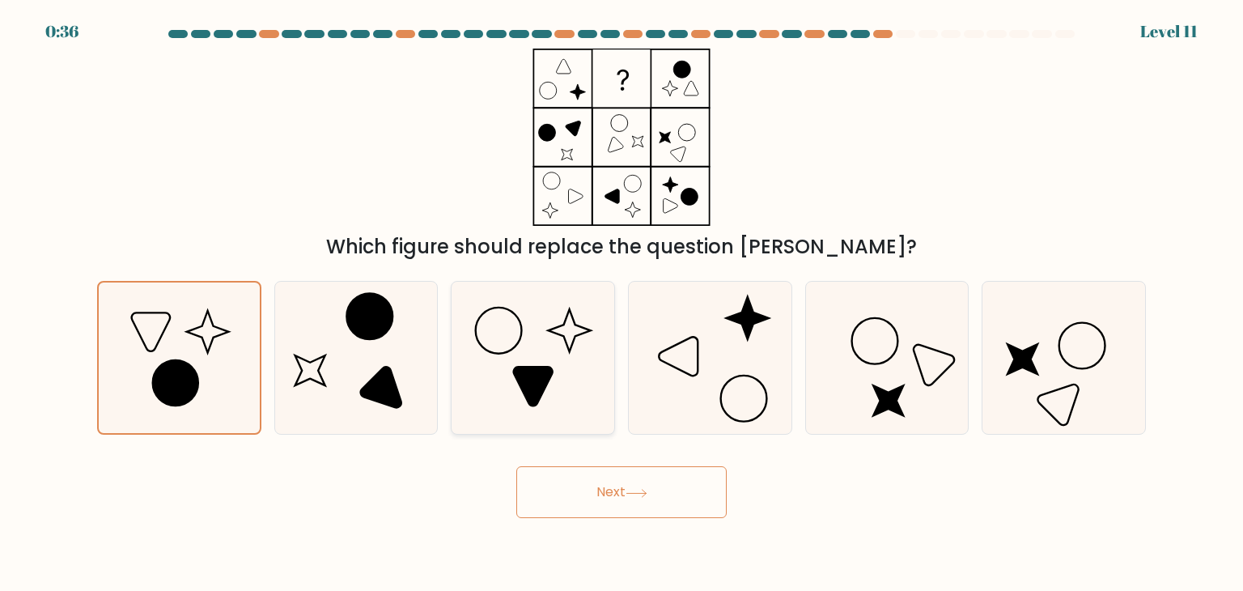
radio input "true"
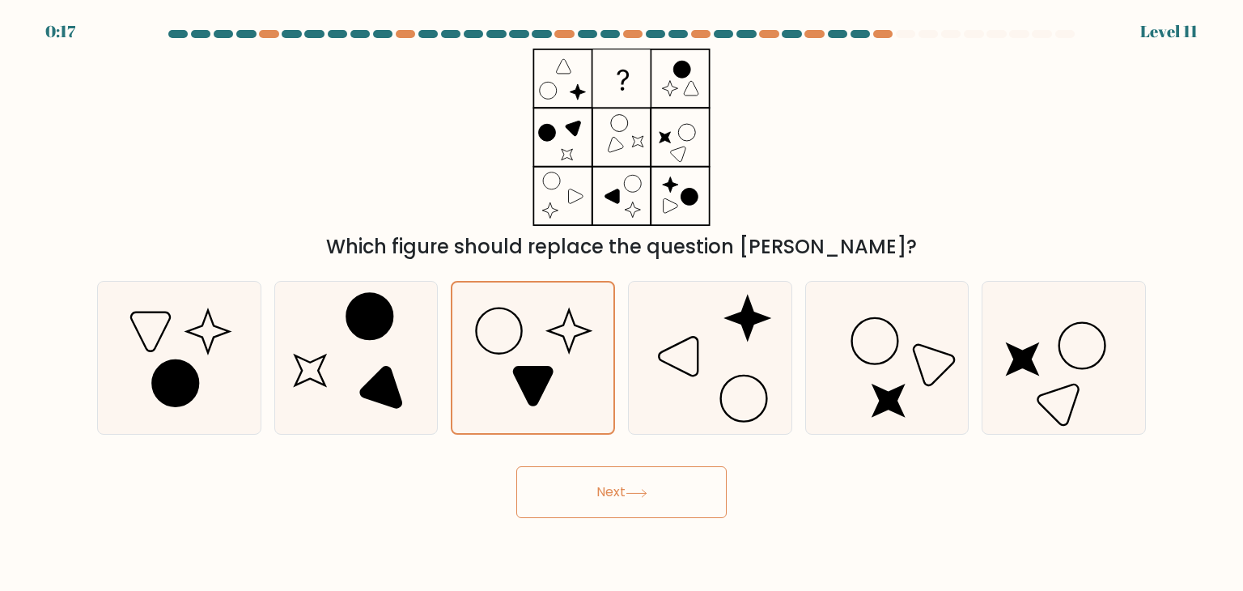
click at [572, 499] on button "Next" at bounding box center [621, 492] width 210 height 52
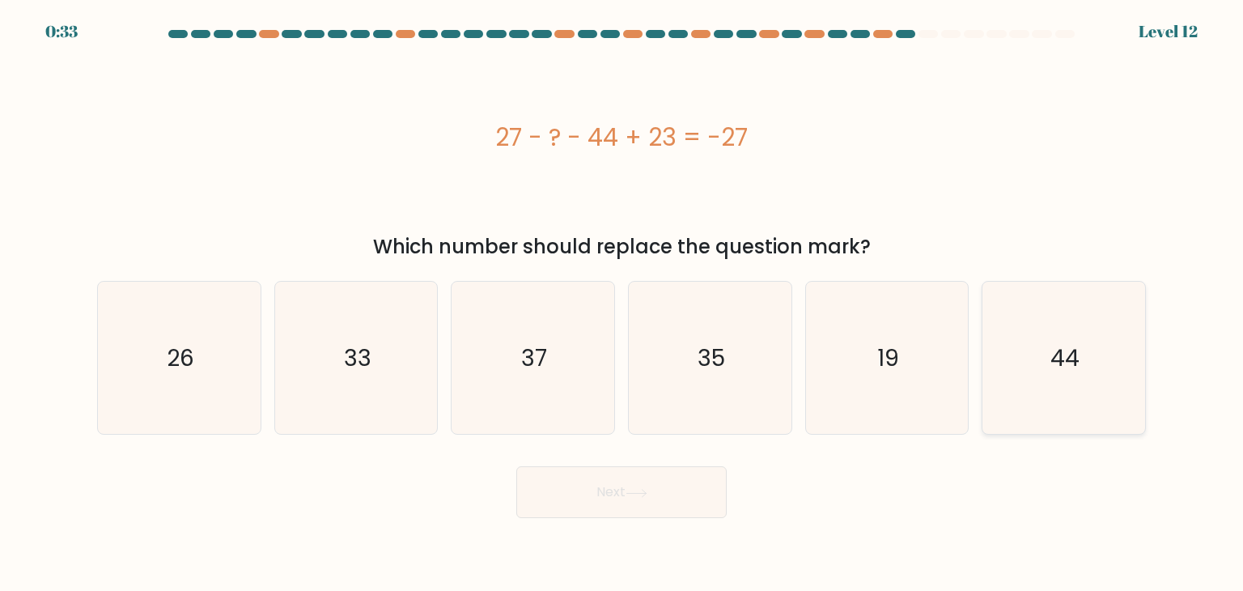
click at [1029, 358] on icon "44" at bounding box center [1063, 358] width 152 height 152
click at [622, 303] on input "f. 44" at bounding box center [622, 299] width 1 height 8
radio input "true"
click at [622, 496] on button "Next" at bounding box center [621, 492] width 210 height 52
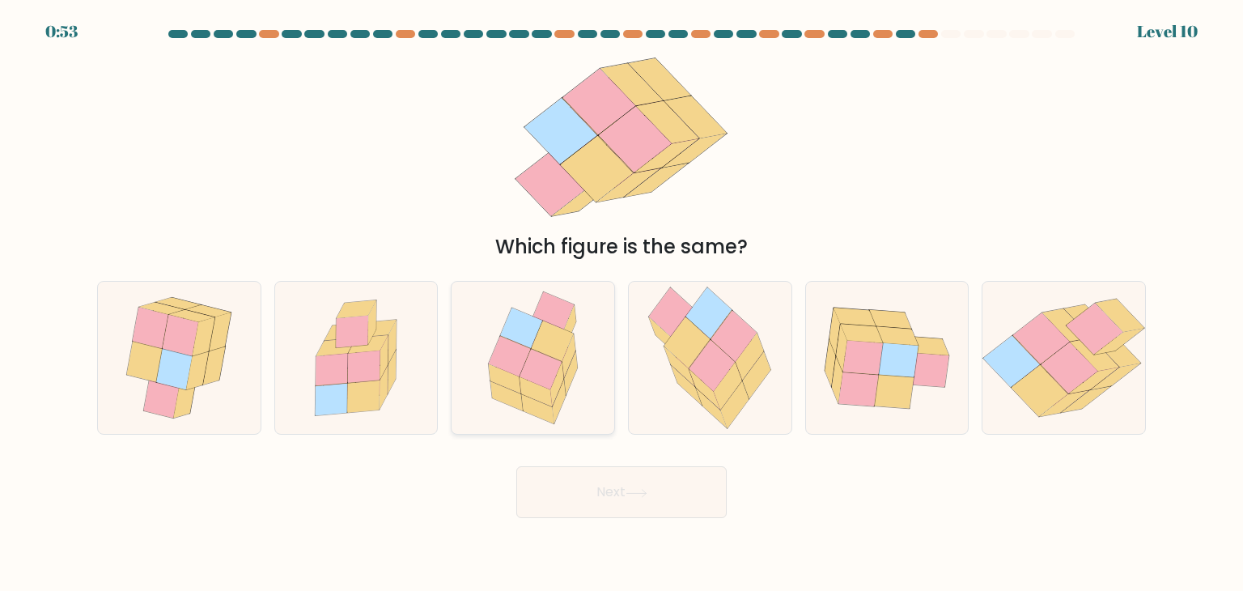
click at [556, 340] on icon at bounding box center [553, 340] width 42 height 40
click at [622, 303] on input "c." at bounding box center [622, 299] width 1 height 8
radio input "true"
click at [571, 492] on button "Next" at bounding box center [621, 492] width 210 height 52
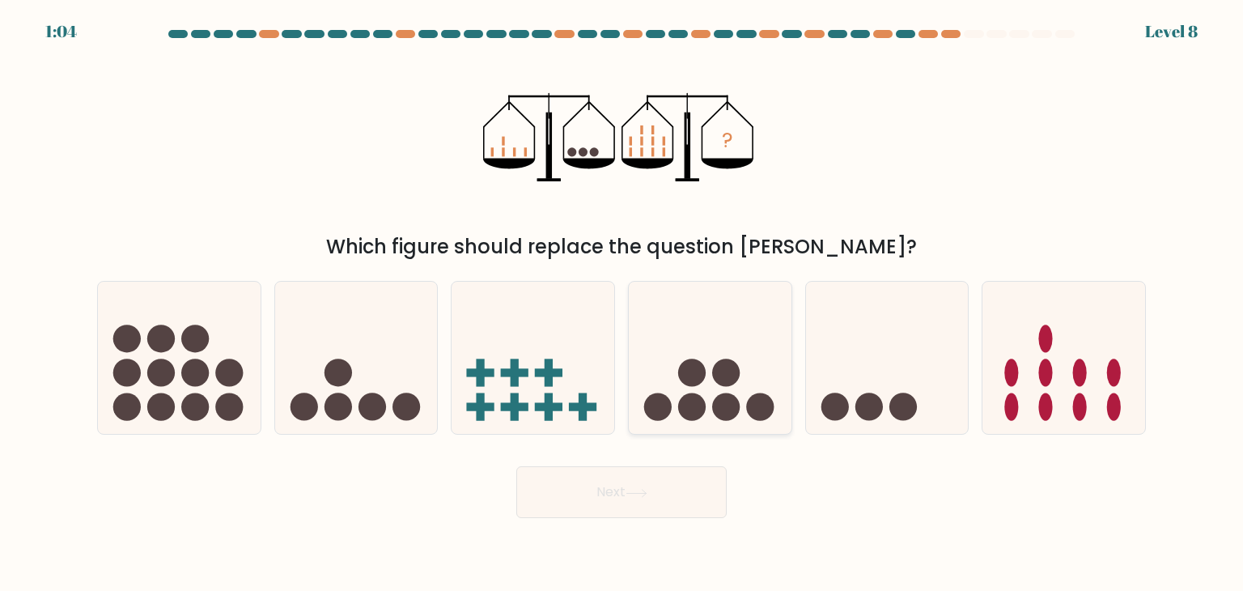
click at [680, 353] on icon at bounding box center [710, 358] width 163 height 134
click at [622, 303] on input "d." at bounding box center [622, 299] width 1 height 8
radio input "true"
click at [609, 509] on button "Next" at bounding box center [621, 492] width 210 height 52
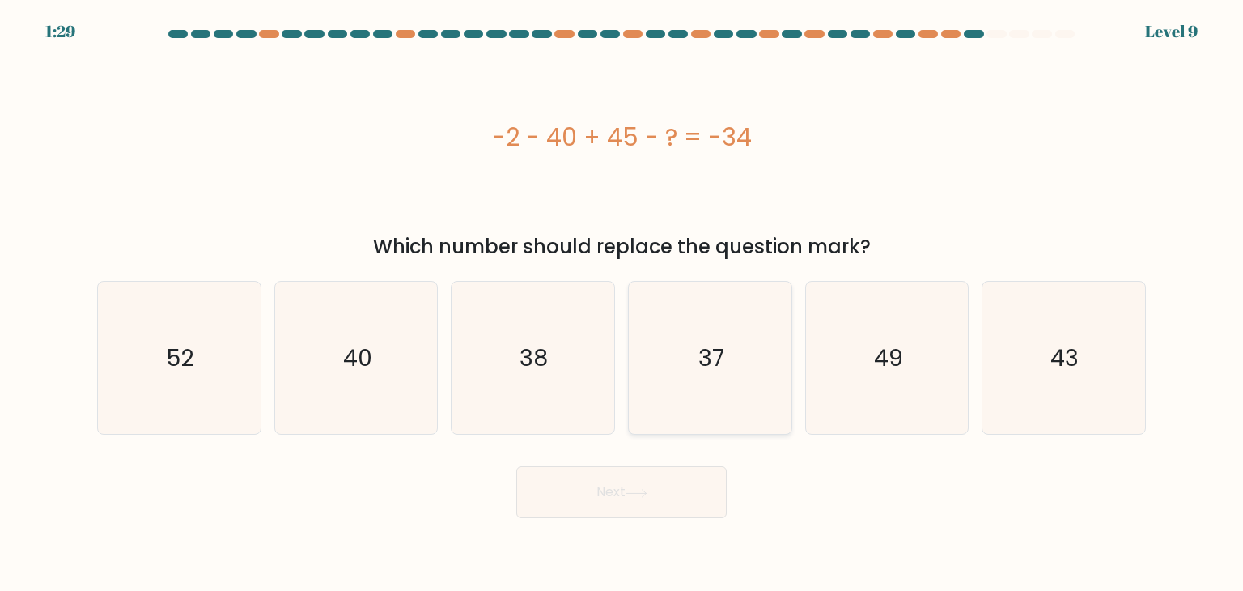
click at [706, 363] on text "37" at bounding box center [711, 358] width 26 height 32
click at [622, 303] on input "d. 37" at bounding box center [622, 299] width 1 height 8
radio input "true"
click at [629, 492] on icon at bounding box center [637, 493] width 22 height 9
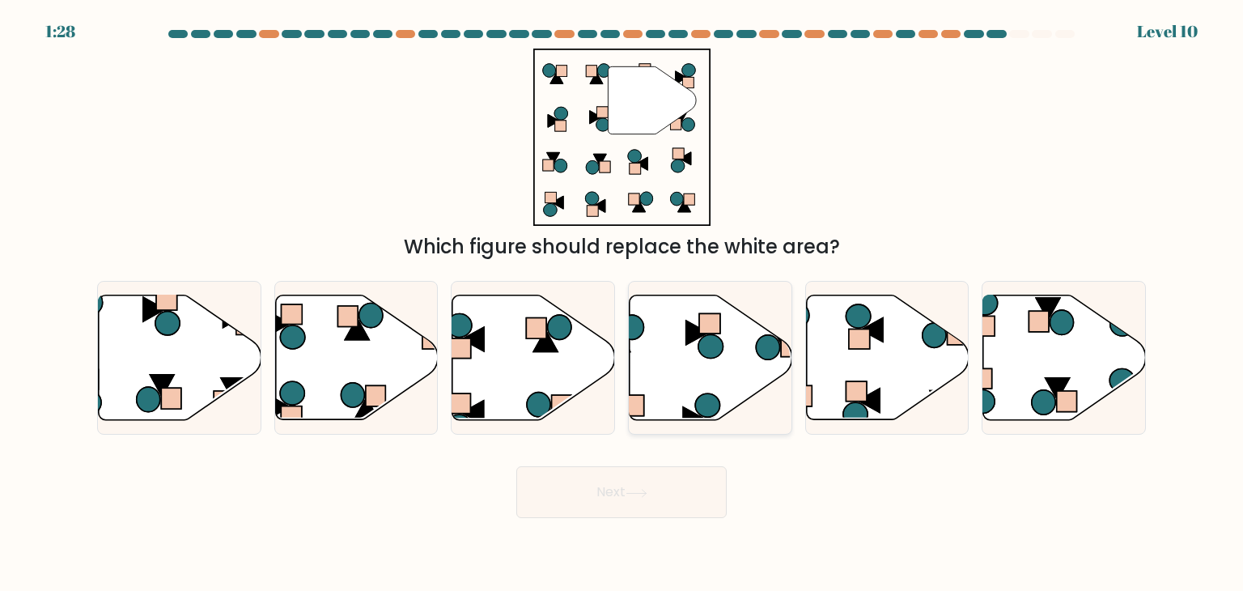
click at [661, 346] on icon at bounding box center [711, 357] width 163 height 125
click at [622, 303] on input "d." at bounding box center [622, 299] width 1 height 8
radio input "true"
click at [171, 369] on icon at bounding box center [180, 357] width 163 height 125
click at [622, 303] on input "a." at bounding box center [622, 299] width 1 height 8
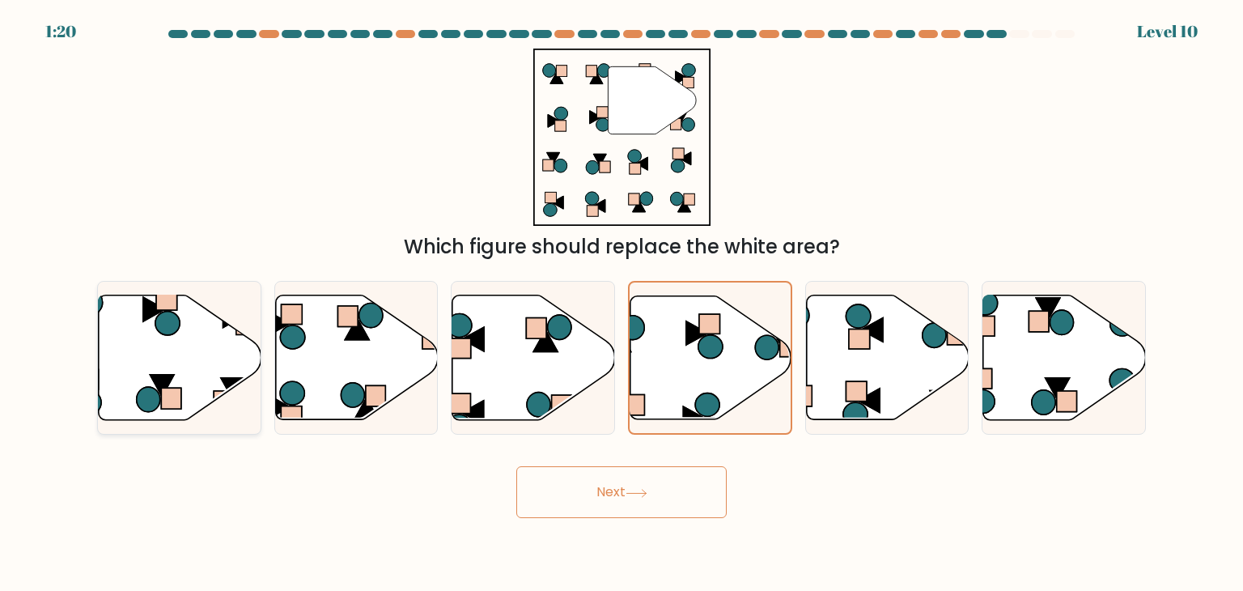
radio input "true"
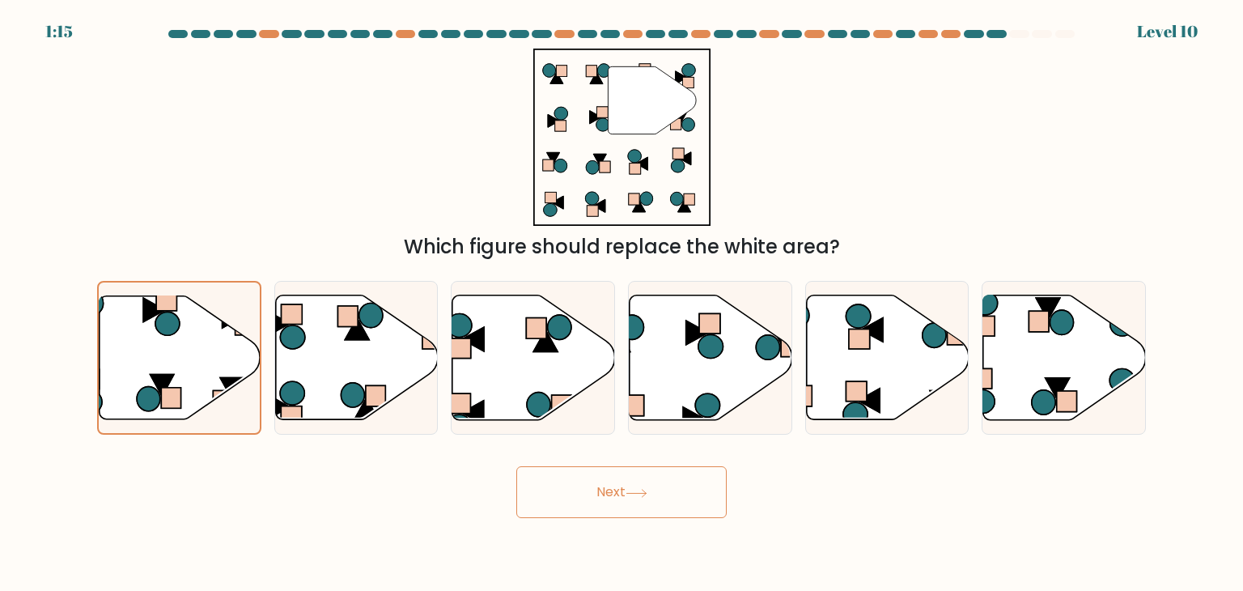
click at [573, 486] on button "Next" at bounding box center [621, 492] width 210 height 52
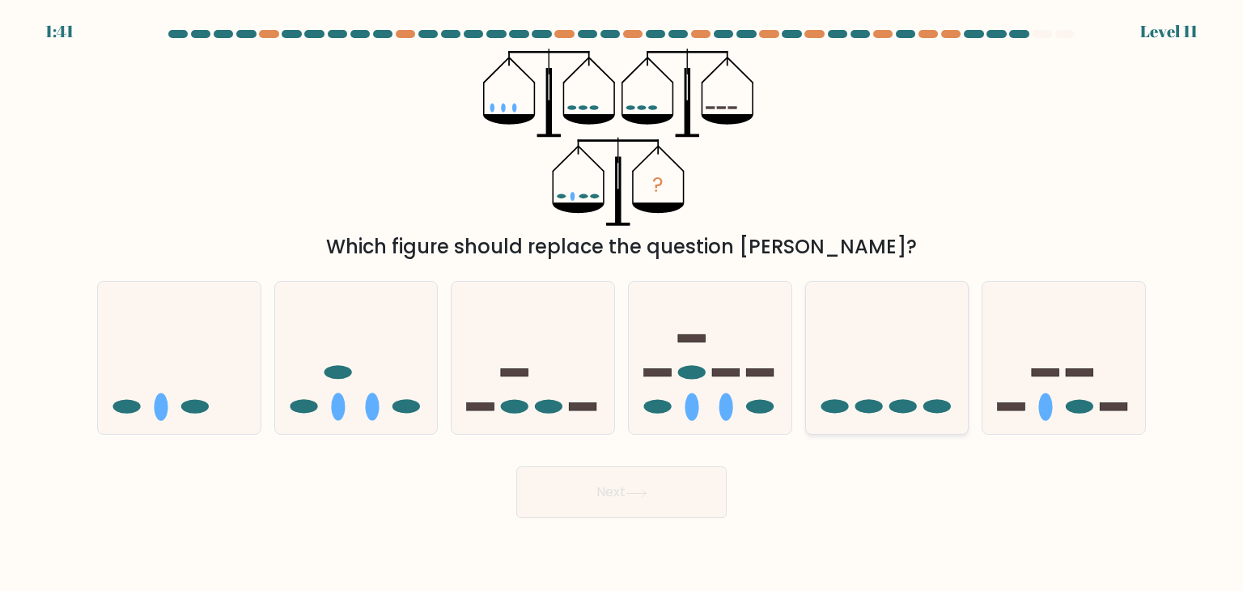
click at [862, 370] on icon at bounding box center [887, 358] width 163 height 134
click at [622, 303] on input "e." at bounding box center [622, 299] width 1 height 8
radio input "true"
click at [647, 487] on button "Next" at bounding box center [621, 492] width 210 height 52
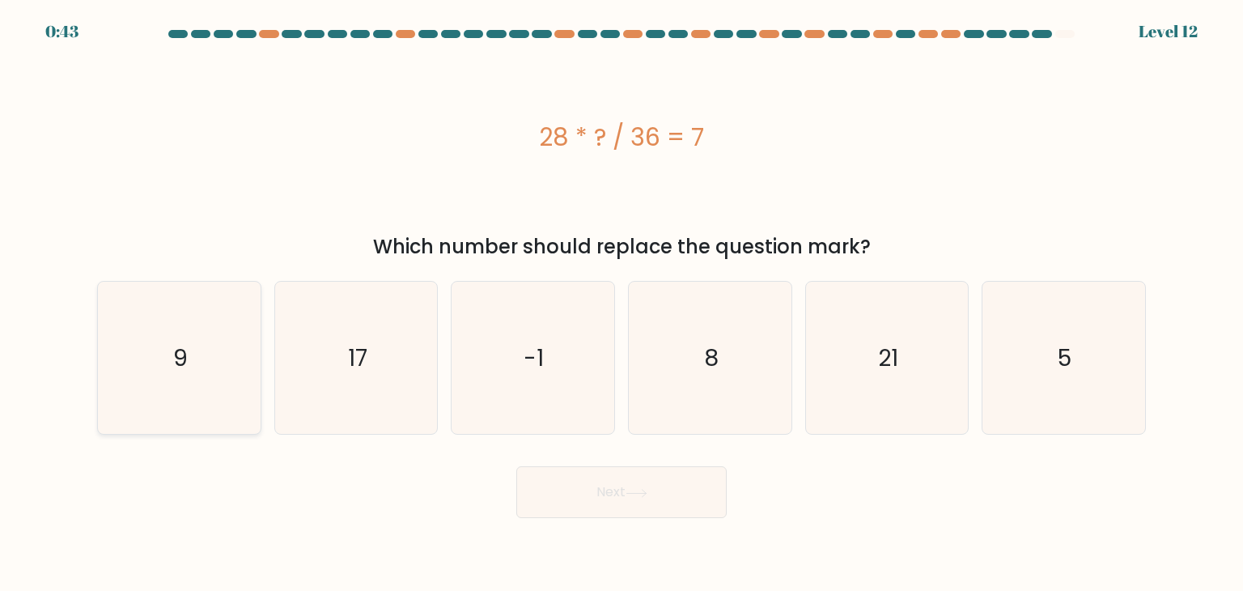
click at [159, 348] on icon "9" at bounding box center [179, 358] width 152 height 152
click at [622, 303] on input "a. 9" at bounding box center [622, 299] width 1 height 8
radio input "true"
click at [554, 481] on button "Next" at bounding box center [621, 492] width 210 height 52
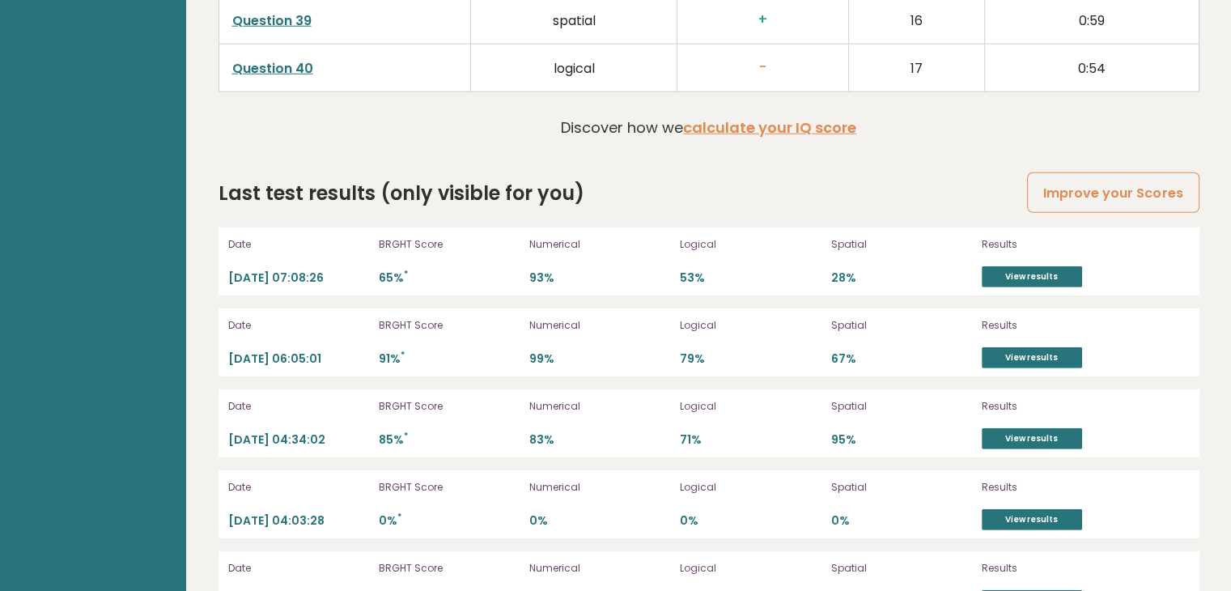
scroll to position [4412, 0]
click at [989, 270] on link "View results" at bounding box center [1032, 276] width 100 height 21
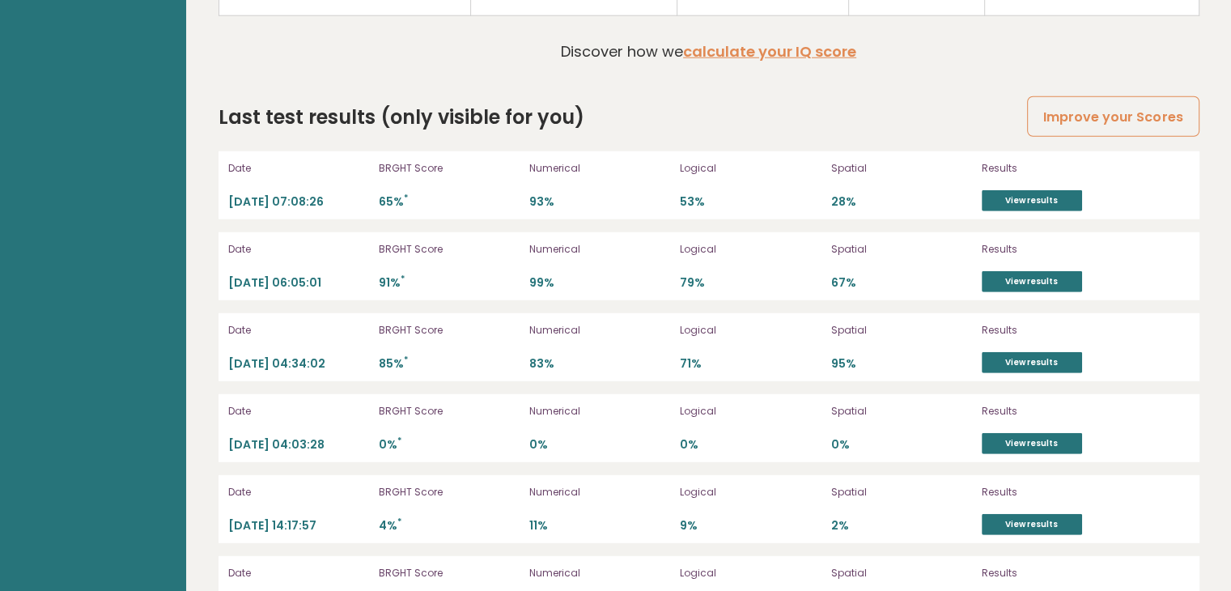
scroll to position [4487, 0]
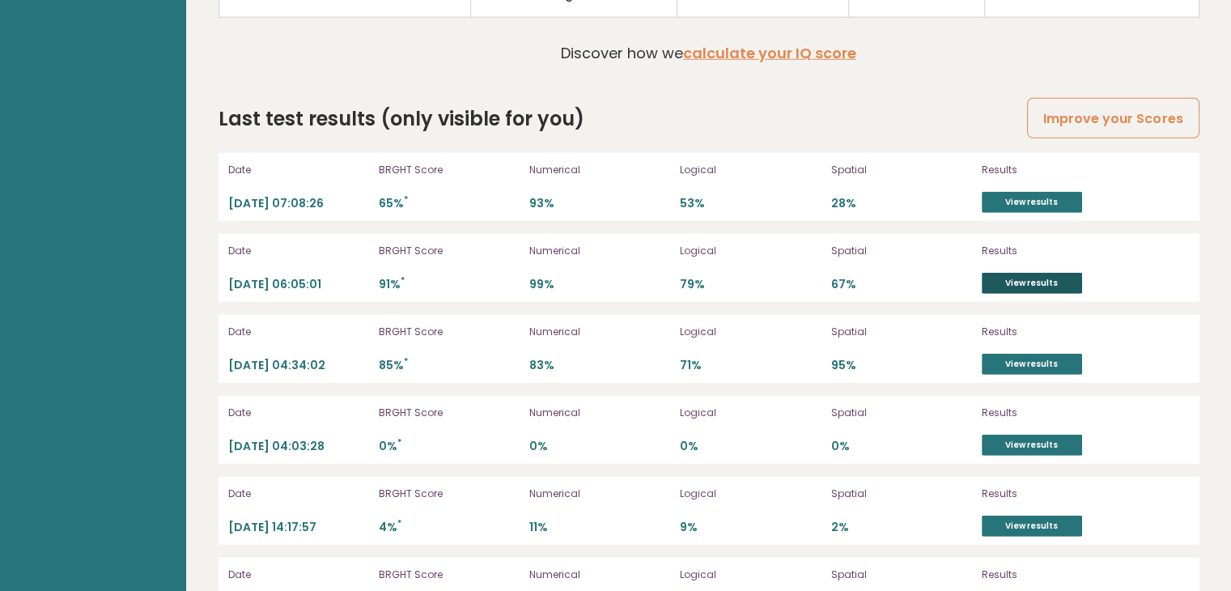
click at [1010, 274] on link "View results" at bounding box center [1032, 283] width 100 height 21
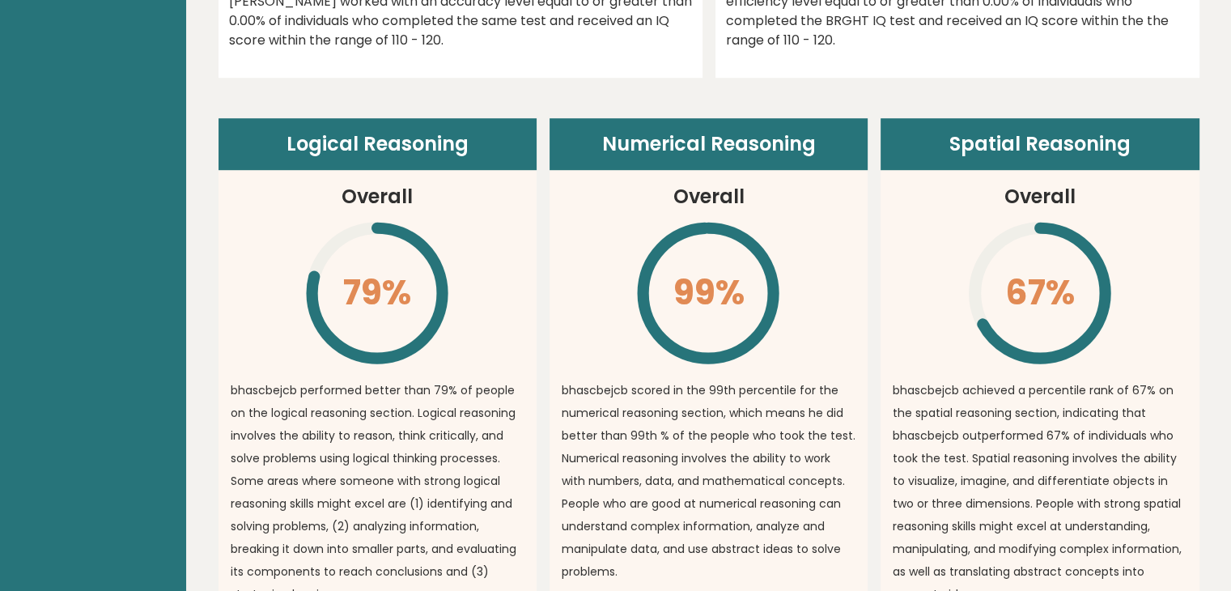
scroll to position [1055, 0]
